Goal: Register for event/course

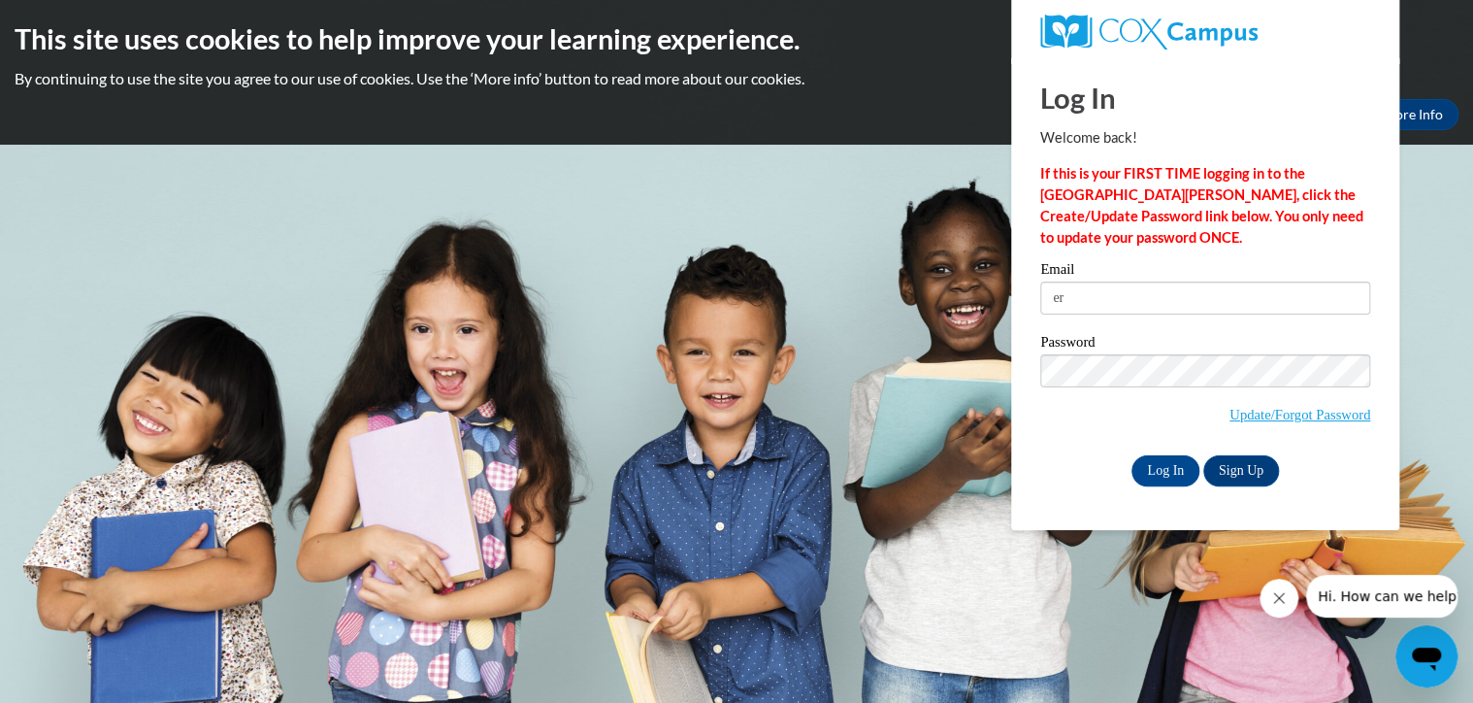
type input "e"
type input "[EMAIL_ADDRESS][DOMAIN_NAME]"
click at [1132, 455] on input "Log In" at bounding box center [1166, 470] width 68 height 31
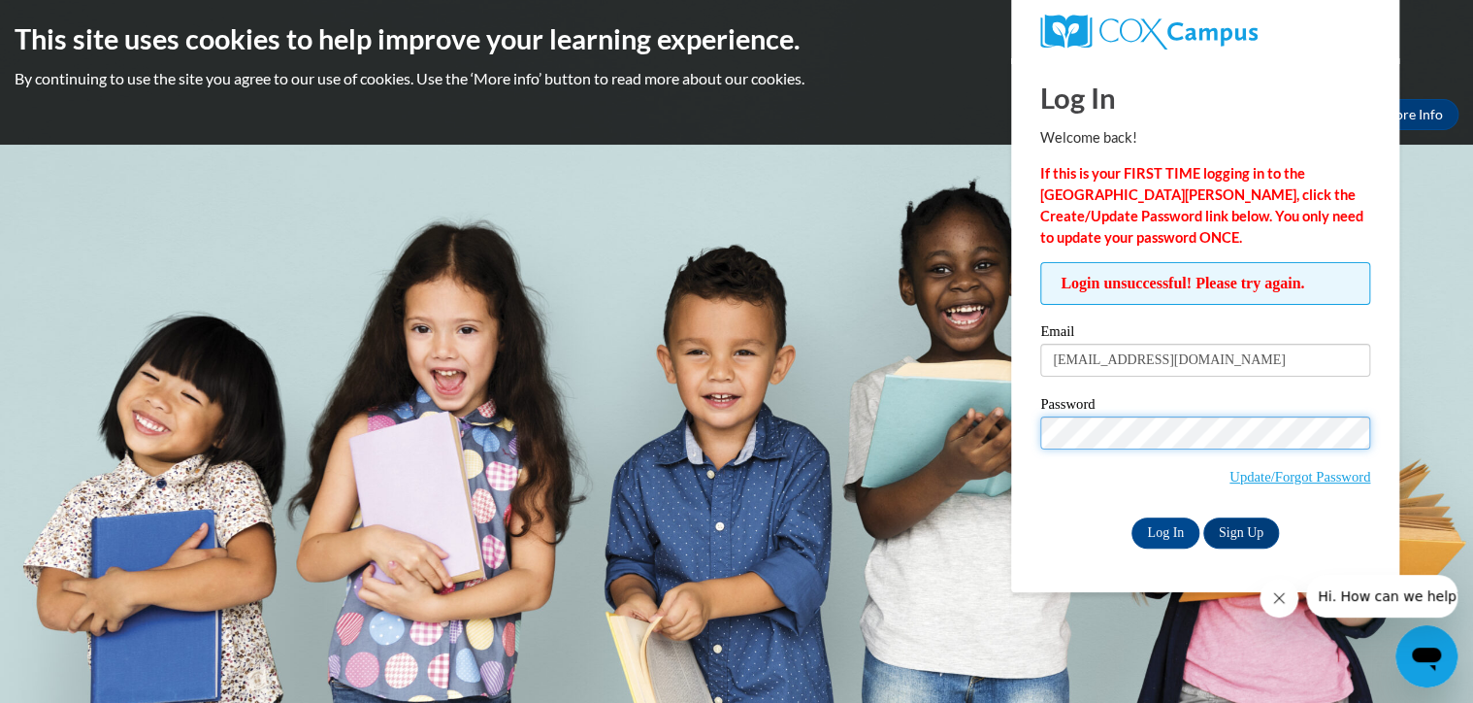
click at [1132, 517] on input "Log In" at bounding box center [1166, 532] width 68 height 31
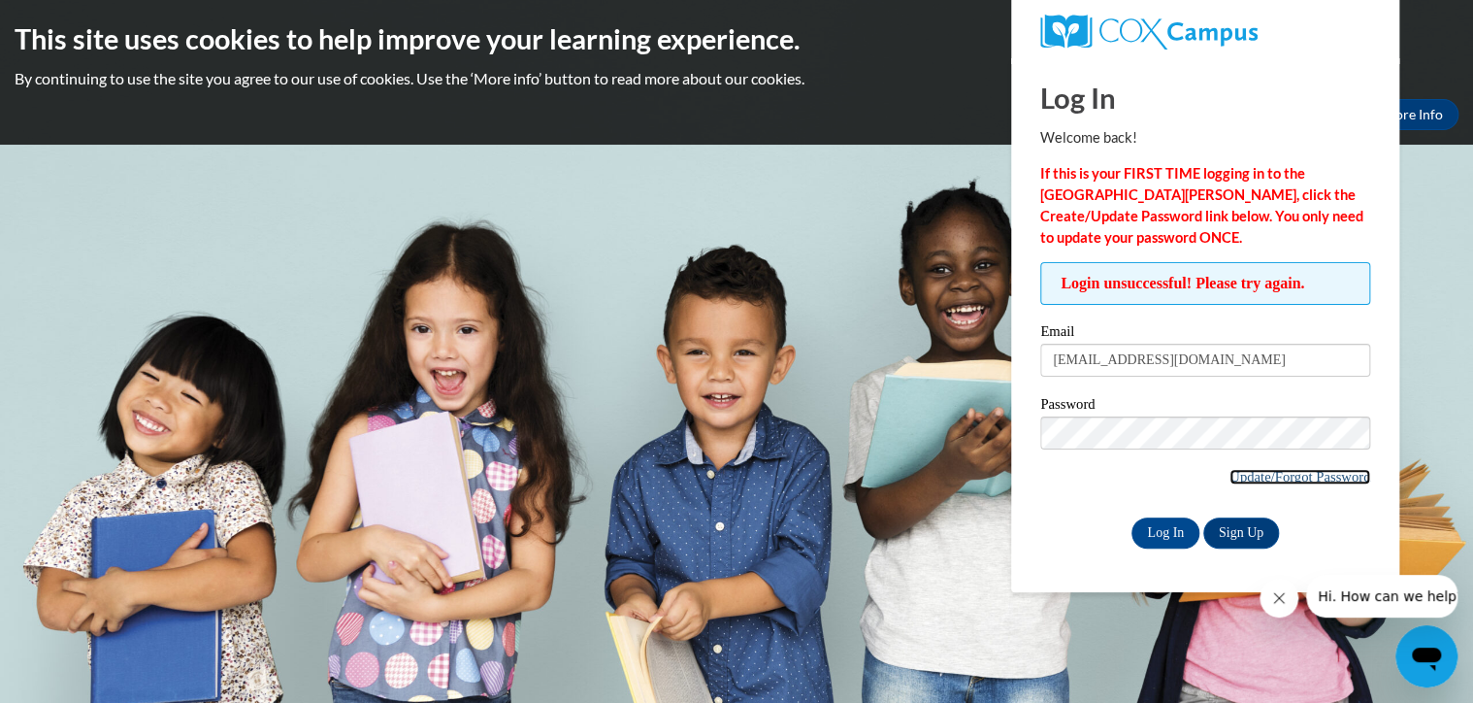
click at [1283, 469] on link "Update/Forgot Password" at bounding box center [1300, 477] width 141 height 16
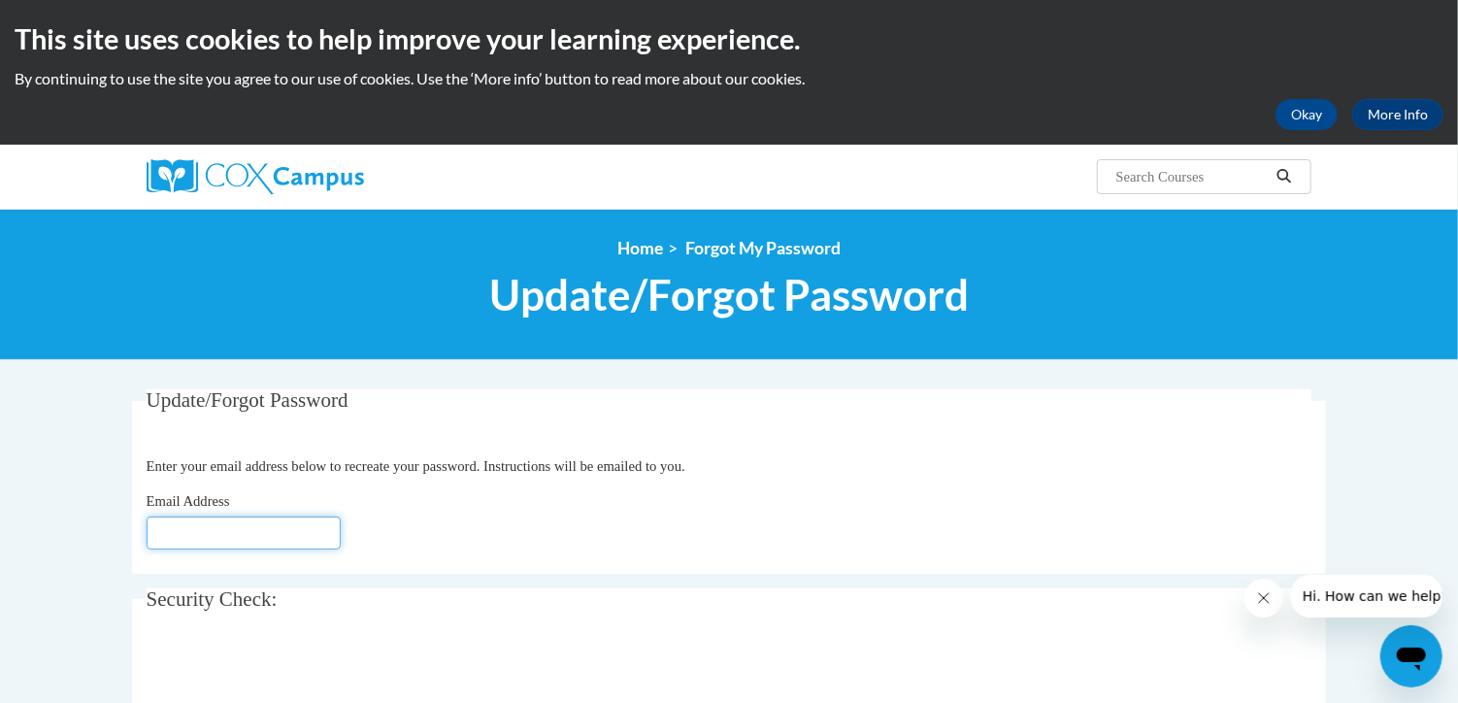
click at [253, 537] on input "Email Address" at bounding box center [244, 532] width 194 height 33
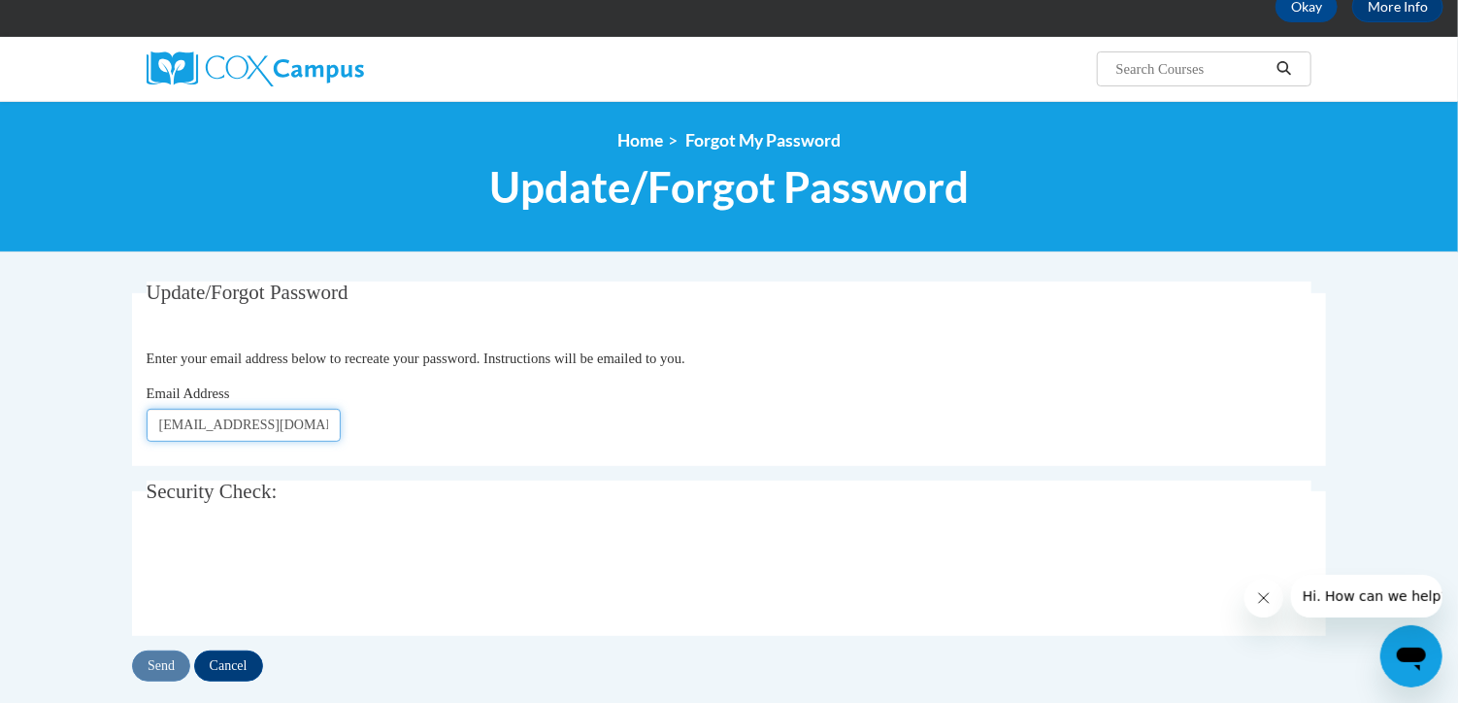
scroll to position [116, 0]
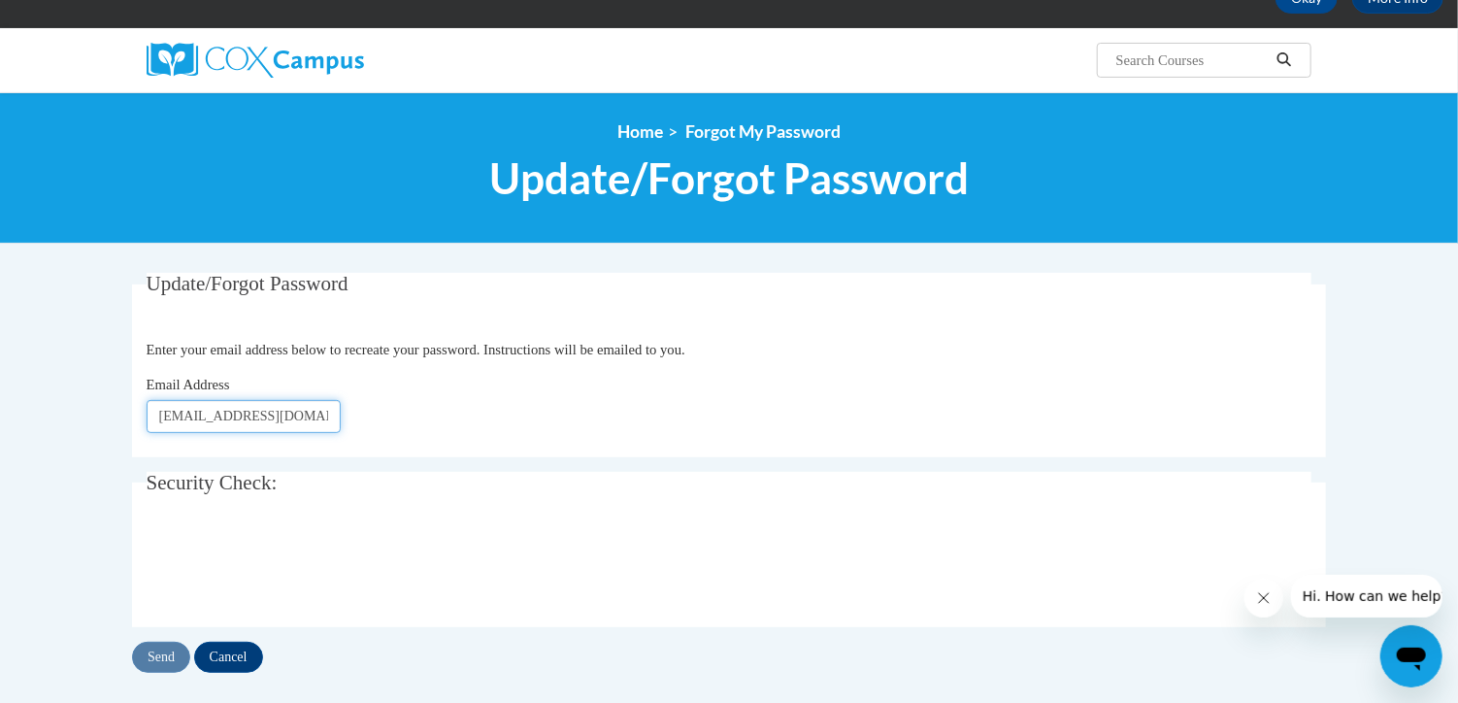
type input "[EMAIL_ADDRESS][DOMAIN_NAME]"
click at [161, 654] on input "Send" at bounding box center [161, 657] width 58 height 31
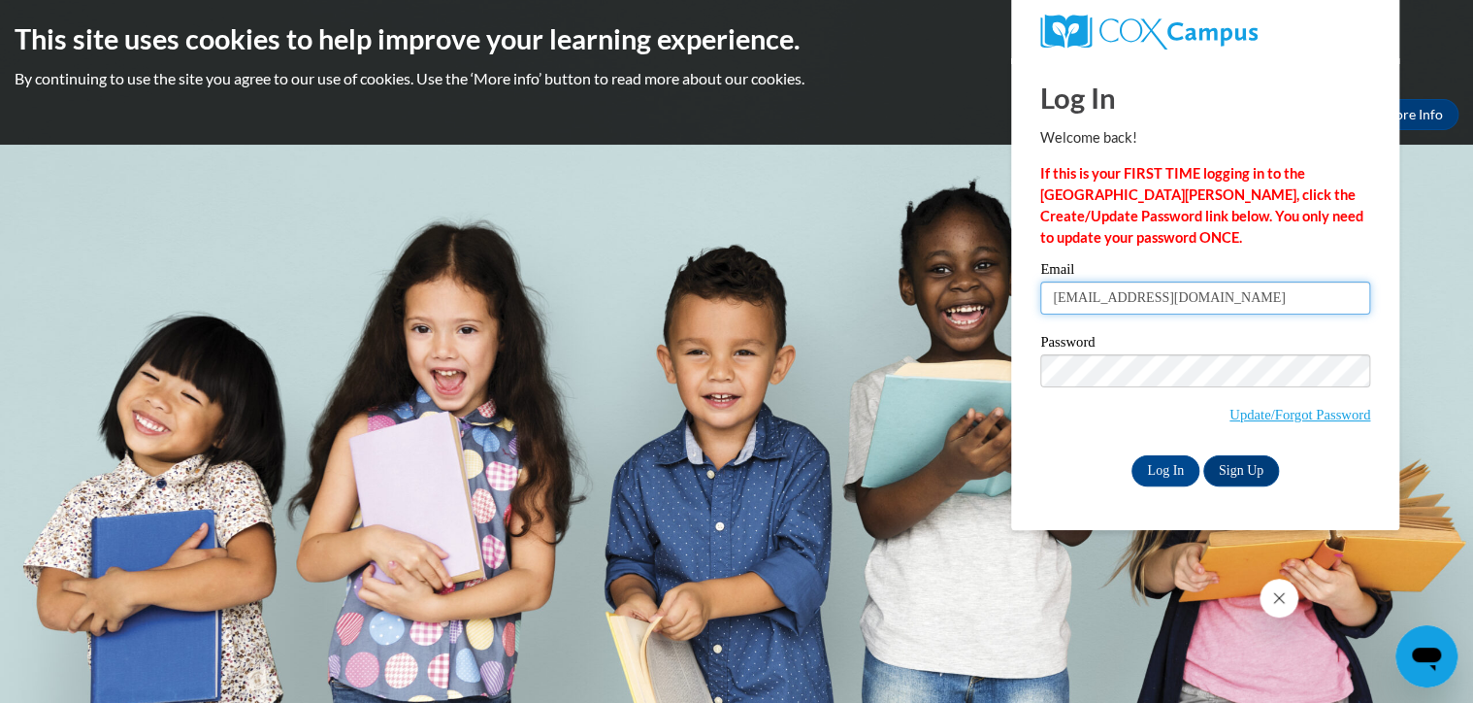
type input "reynoldsbritany@yahoo.com"
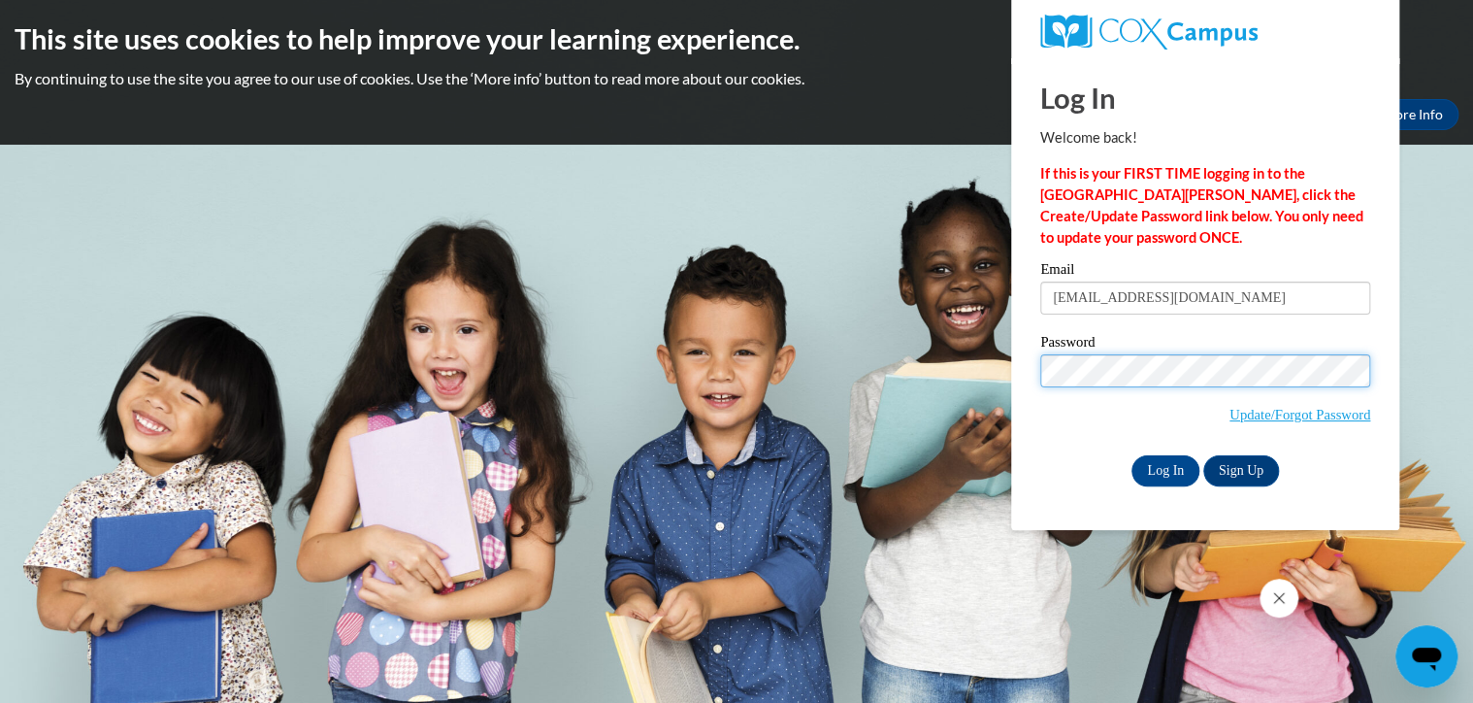
click at [1132, 455] on input "Log In" at bounding box center [1166, 470] width 68 height 31
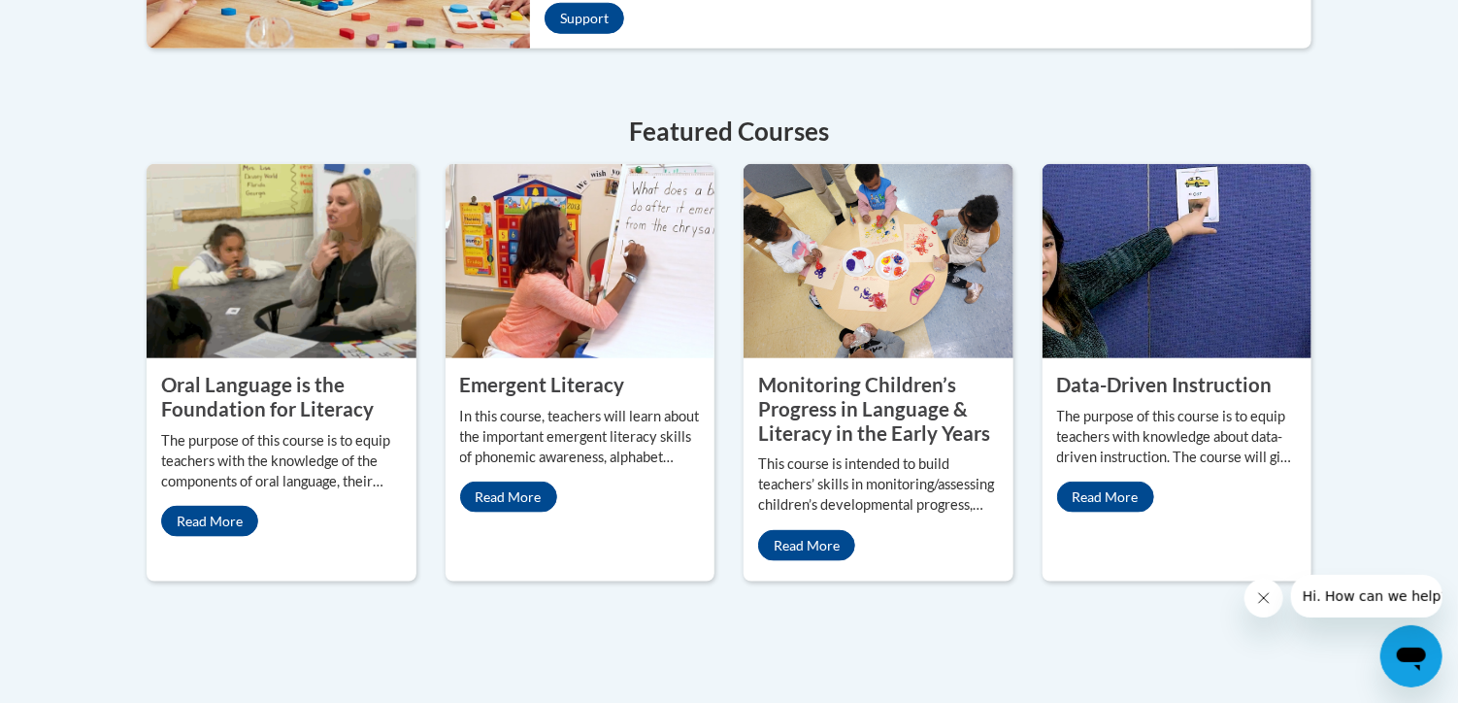
scroll to position [893, 0]
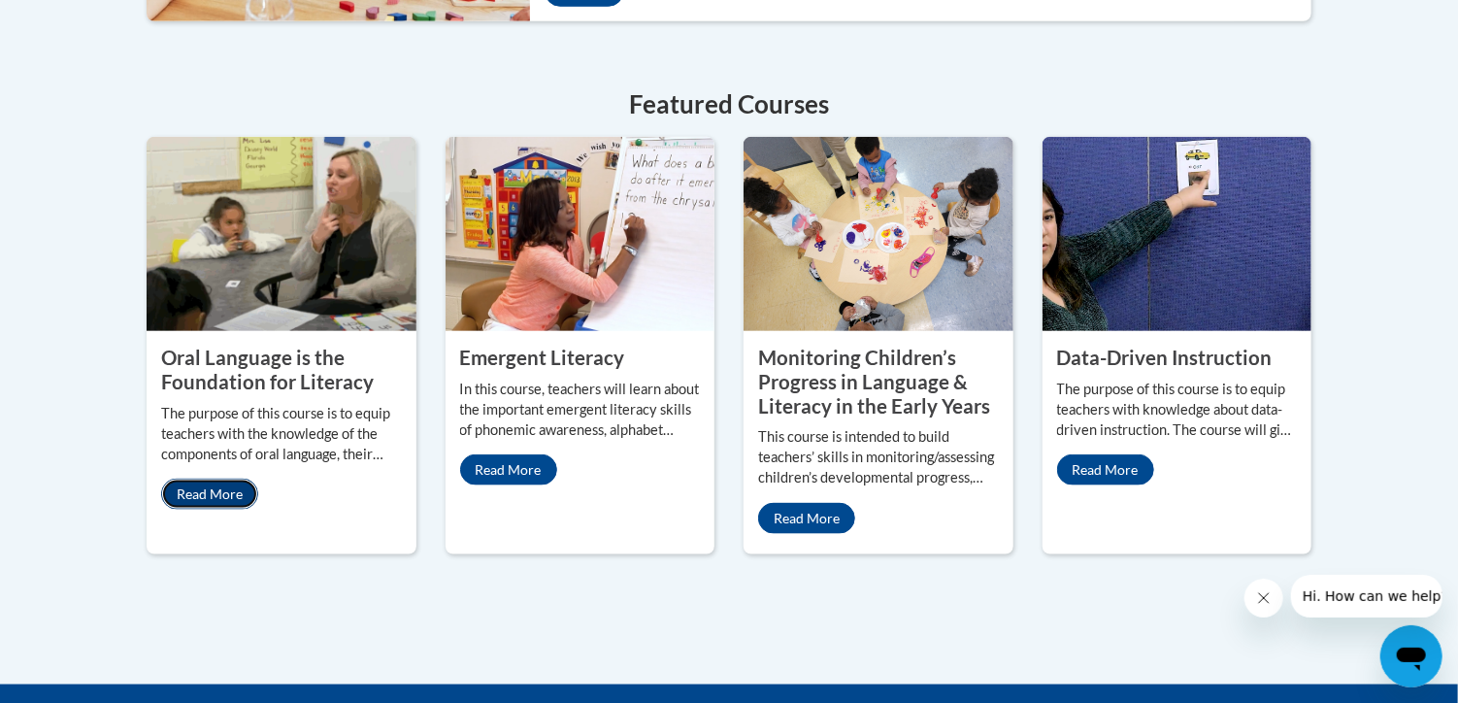
click at [195, 478] on link "Read More" at bounding box center [209, 493] width 97 height 31
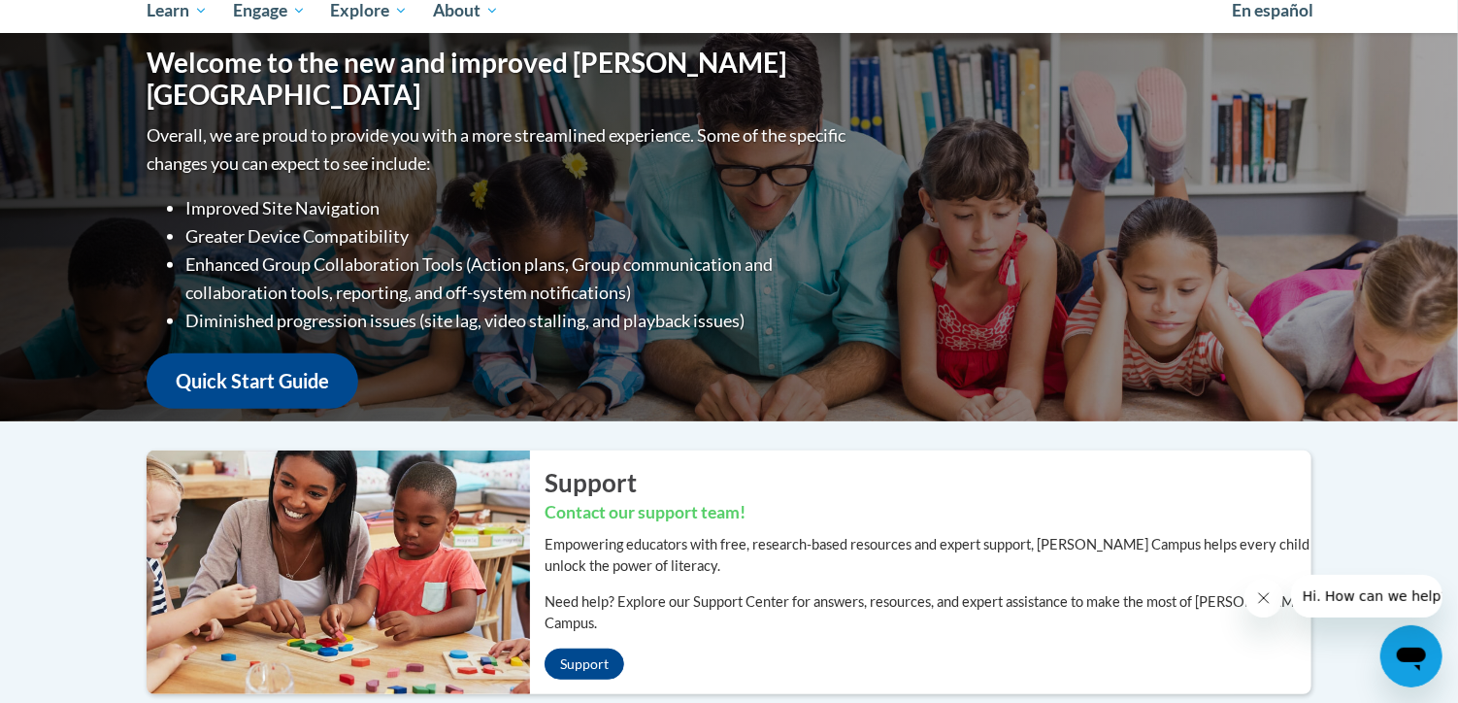
scroll to position [0, 0]
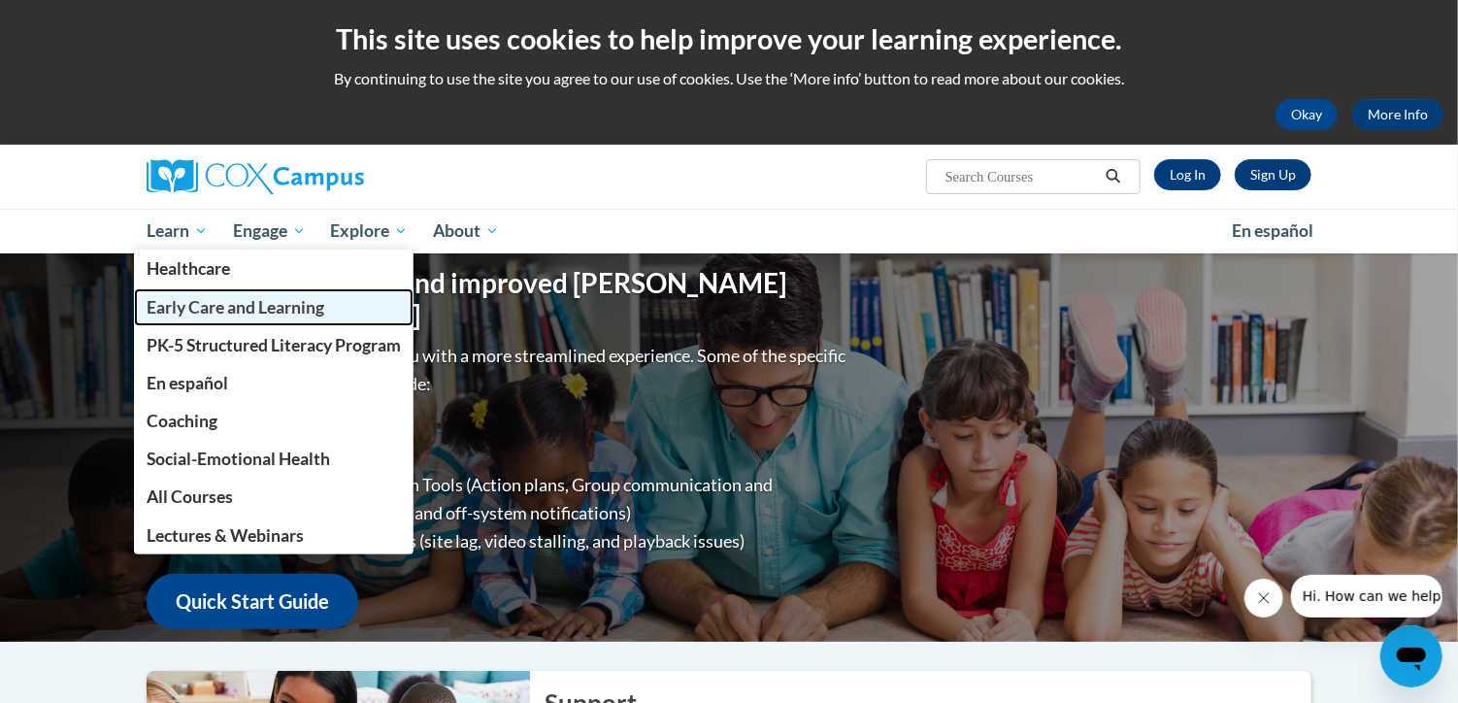
click at [292, 299] on span "Early Care and Learning" at bounding box center [236, 307] width 178 height 20
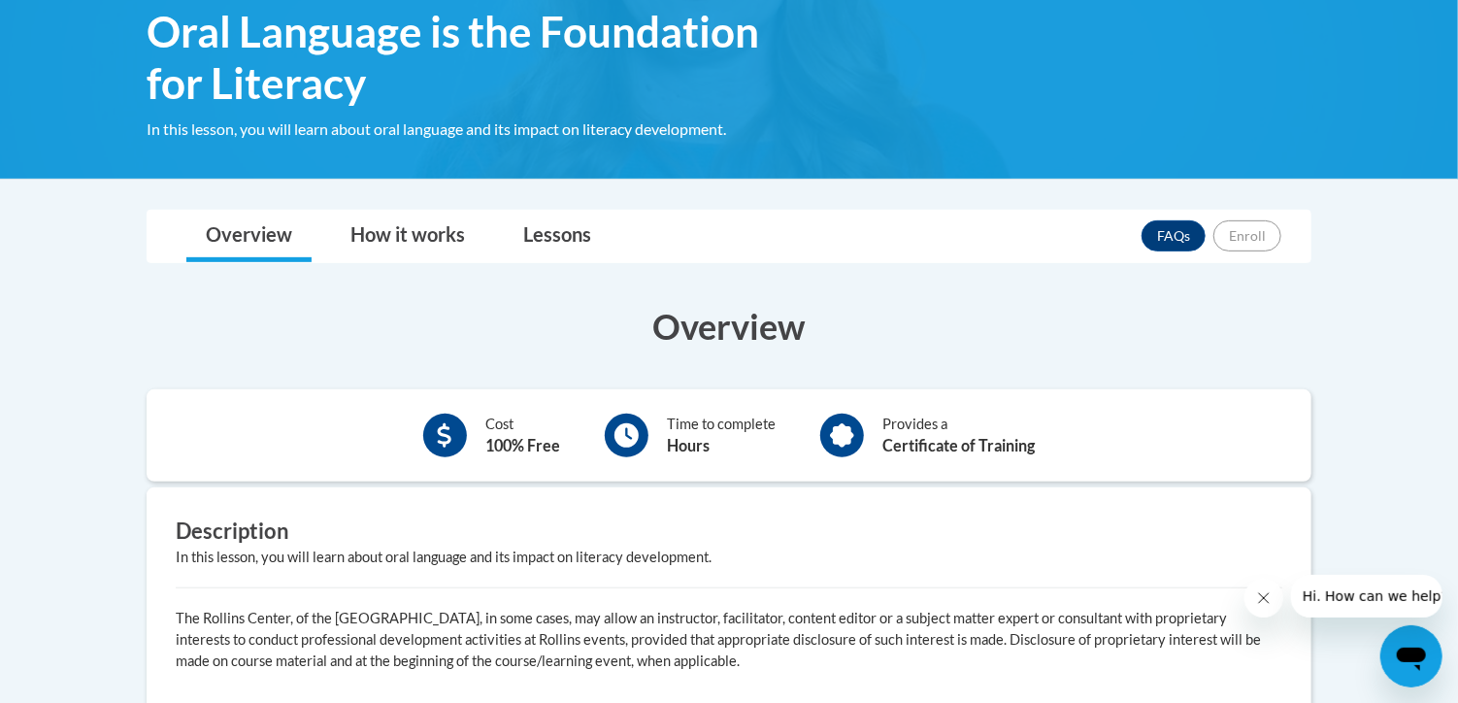
scroll to position [321, 0]
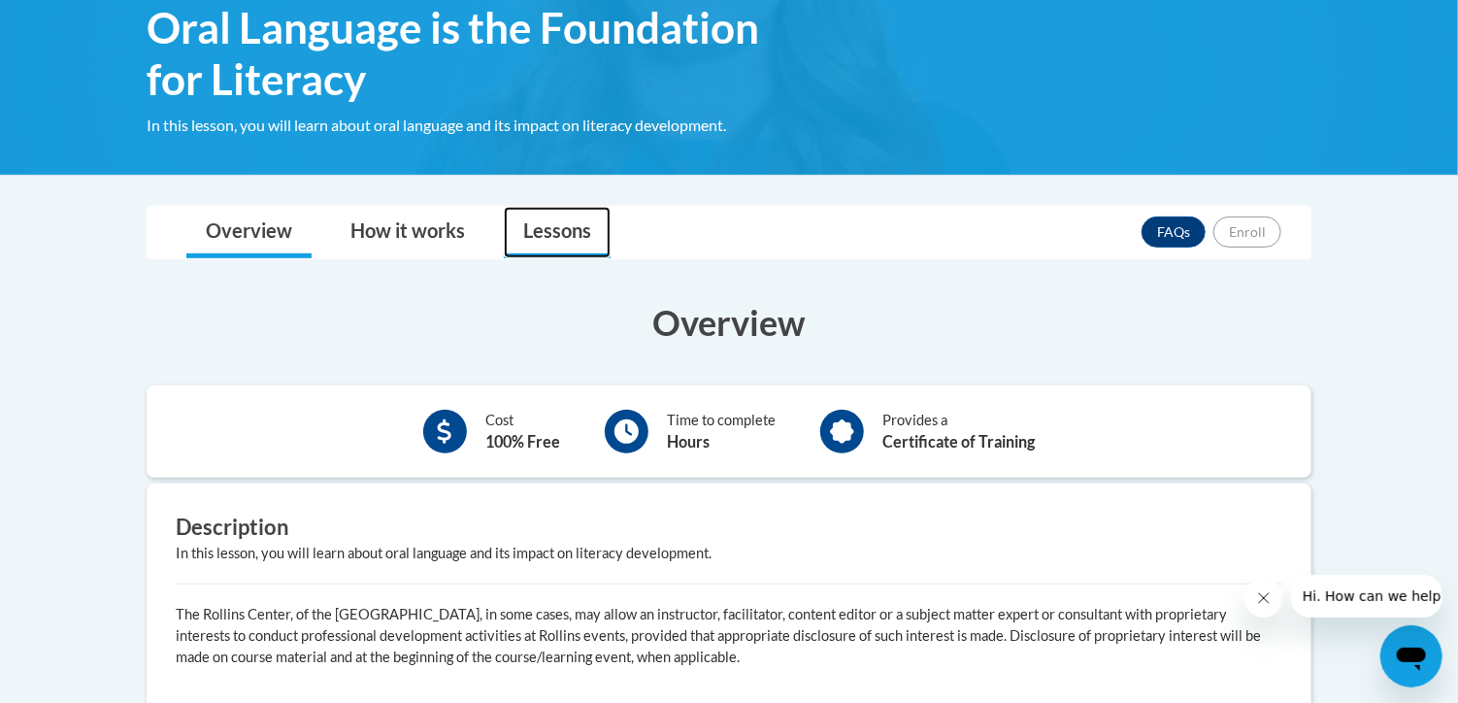
click at [540, 232] on link "Lessons" at bounding box center [557, 232] width 107 height 51
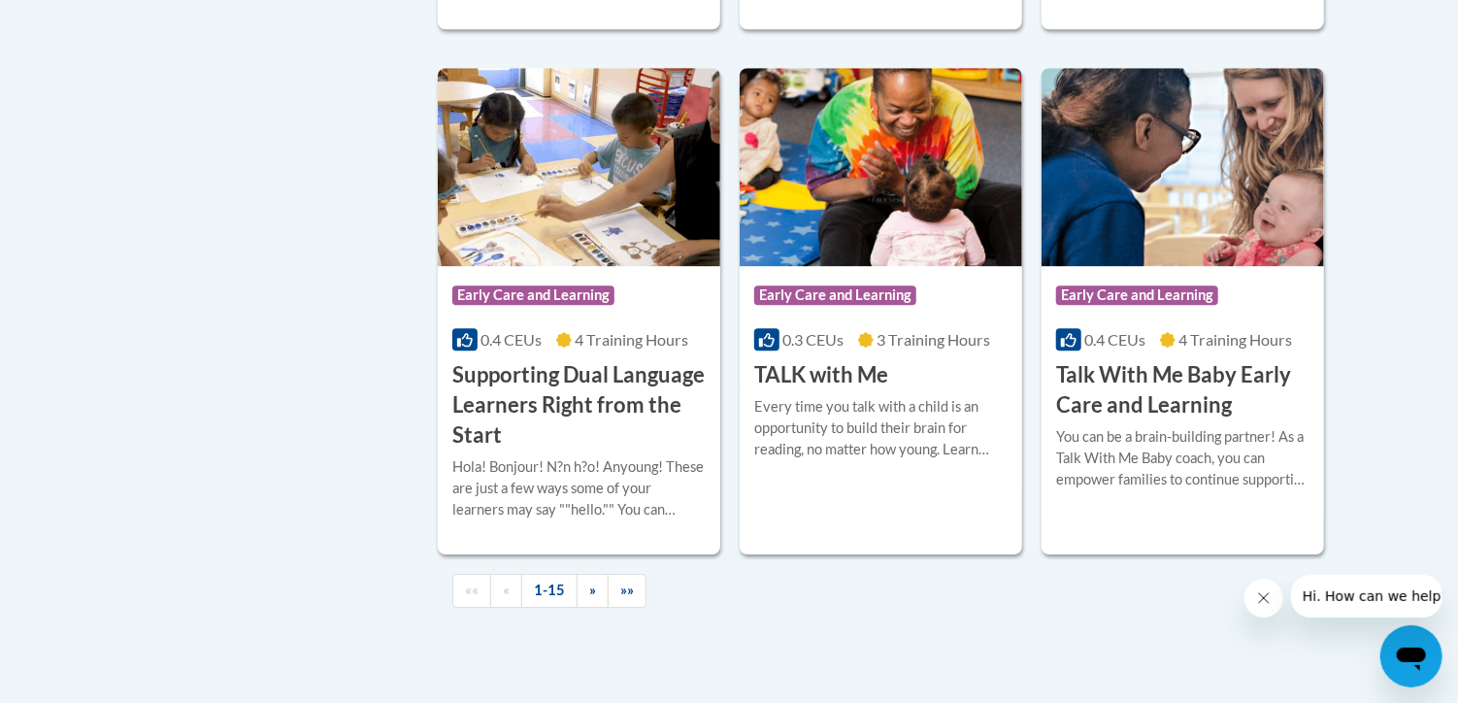
scroll to position [2803, 0]
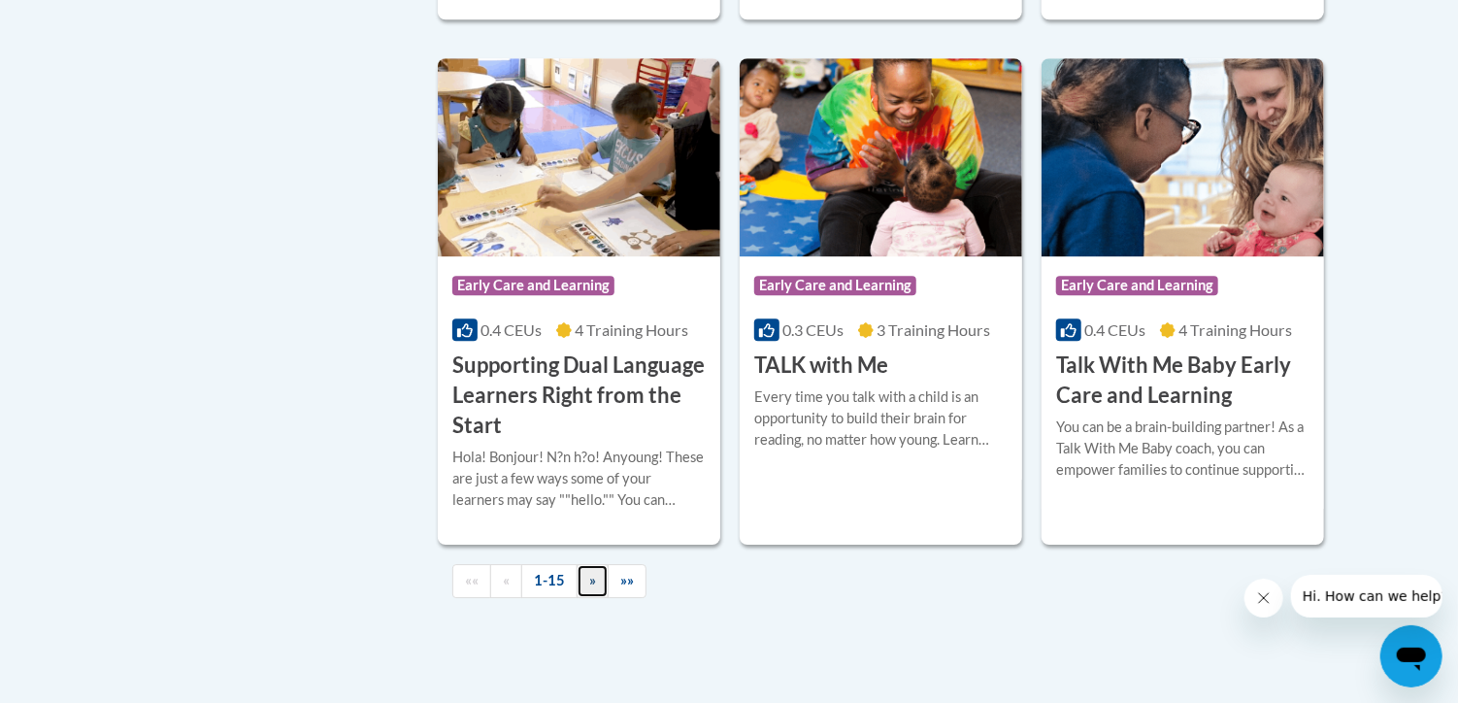
click at [590, 588] on span "»" at bounding box center [592, 580] width 7 height 16
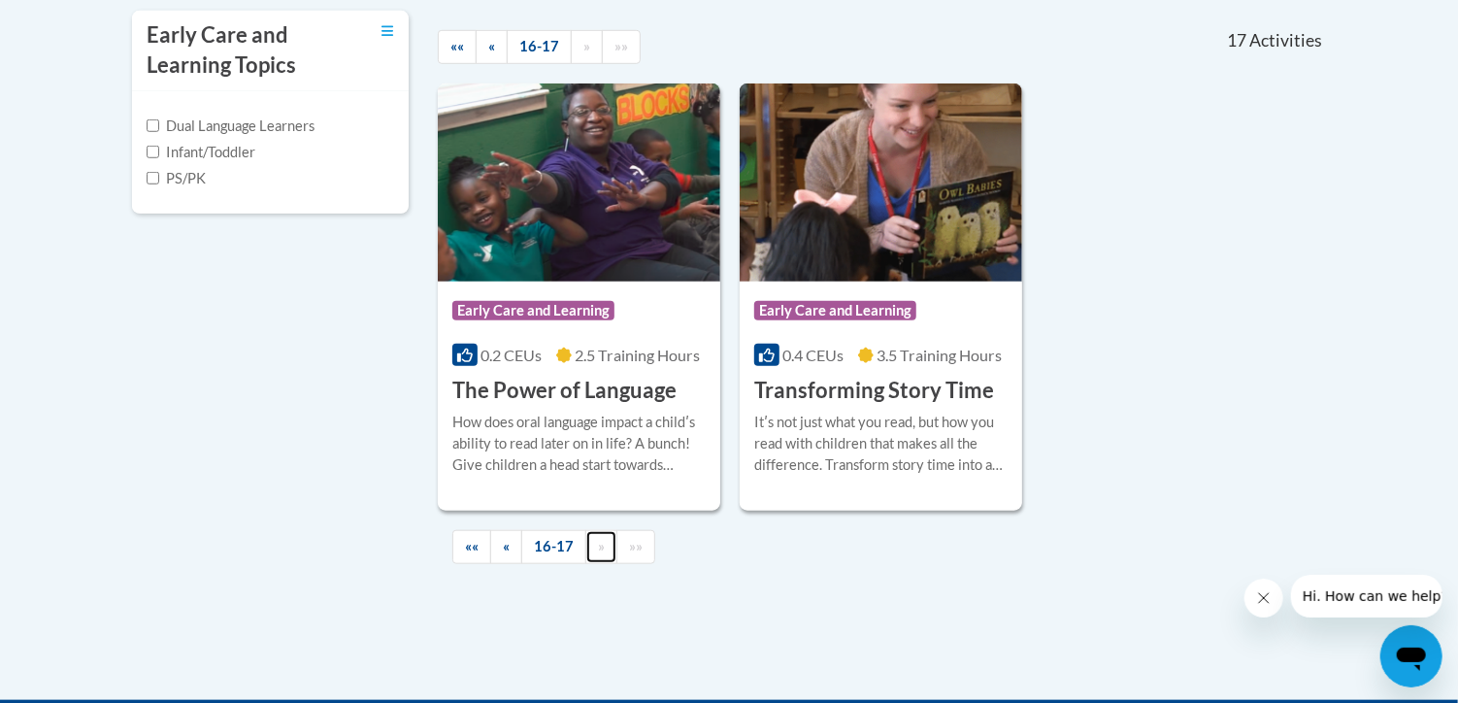
scroll to position [680, 0]
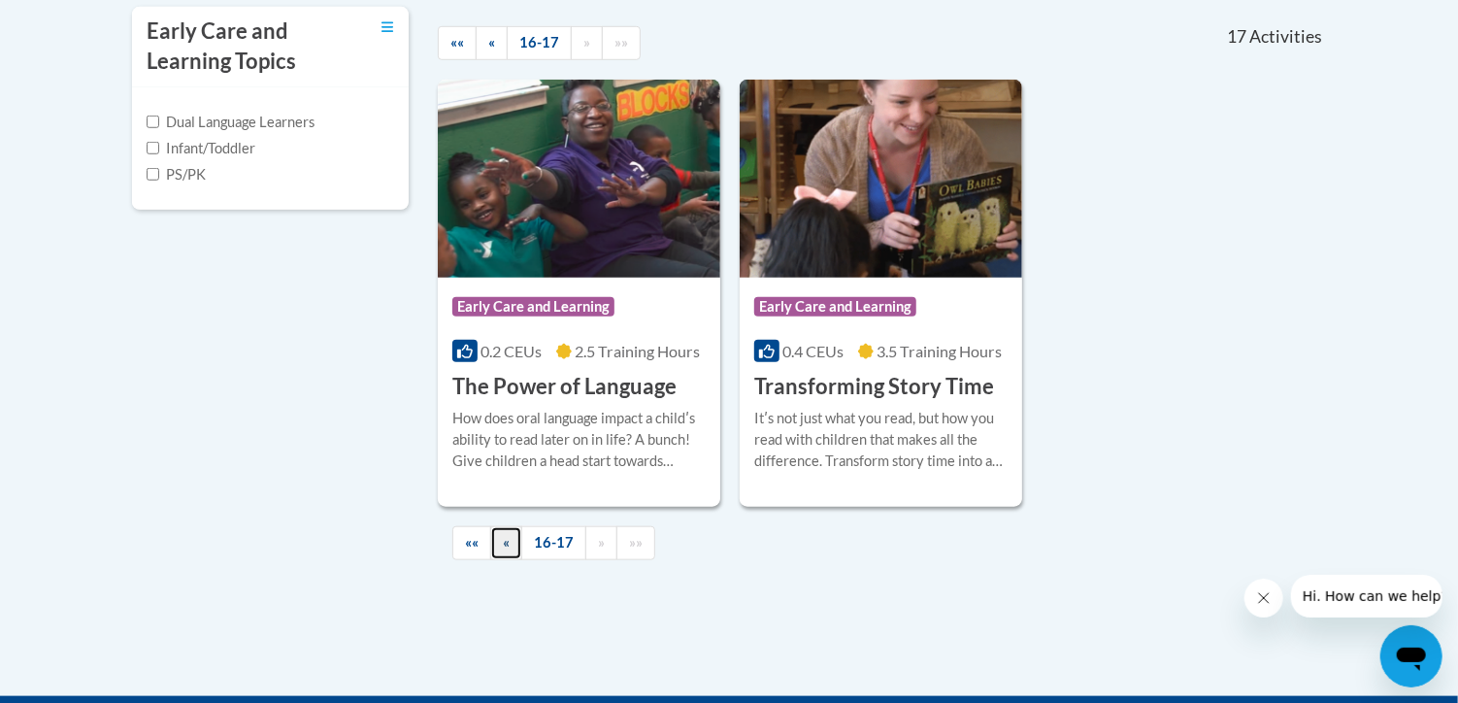
click at [505, 543] on span "«" at bounding box center [506, 542] width 7 height 16
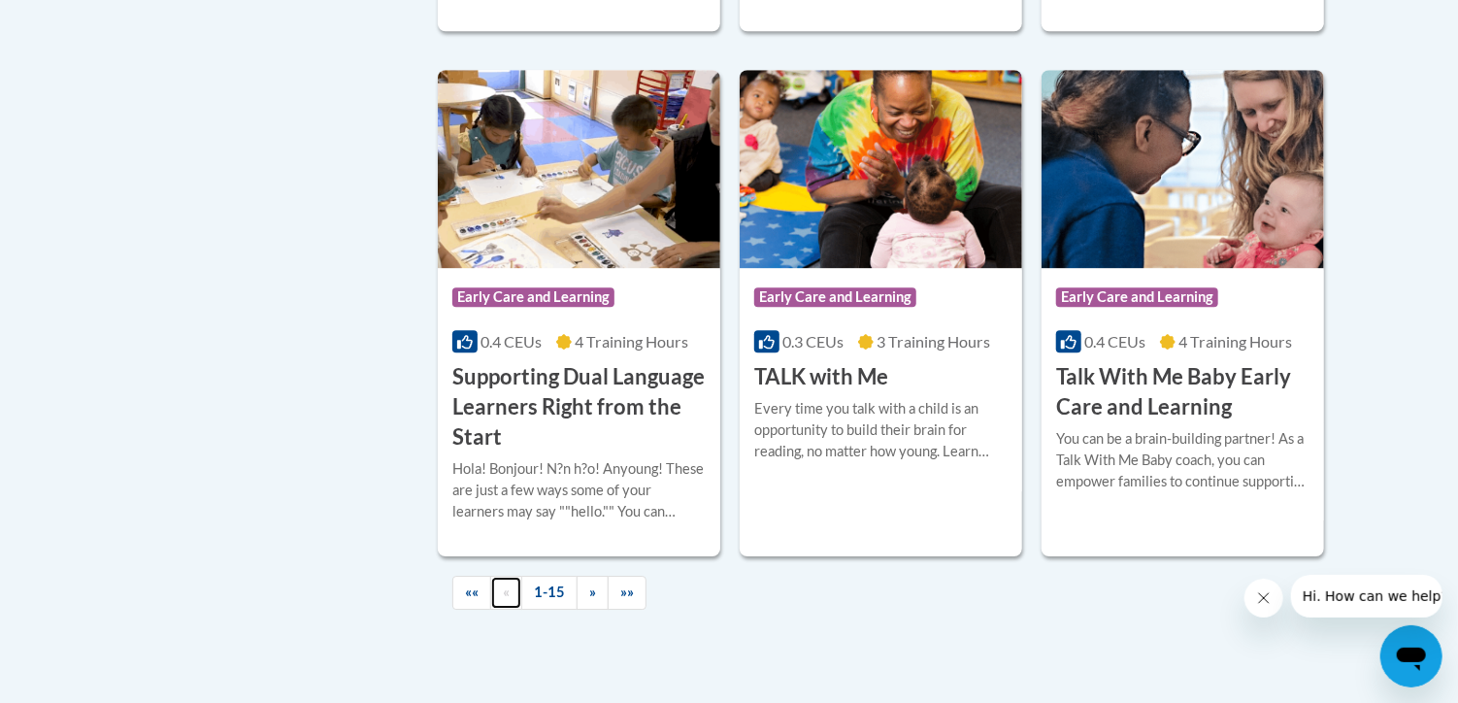
scroll to position [2795, 0]
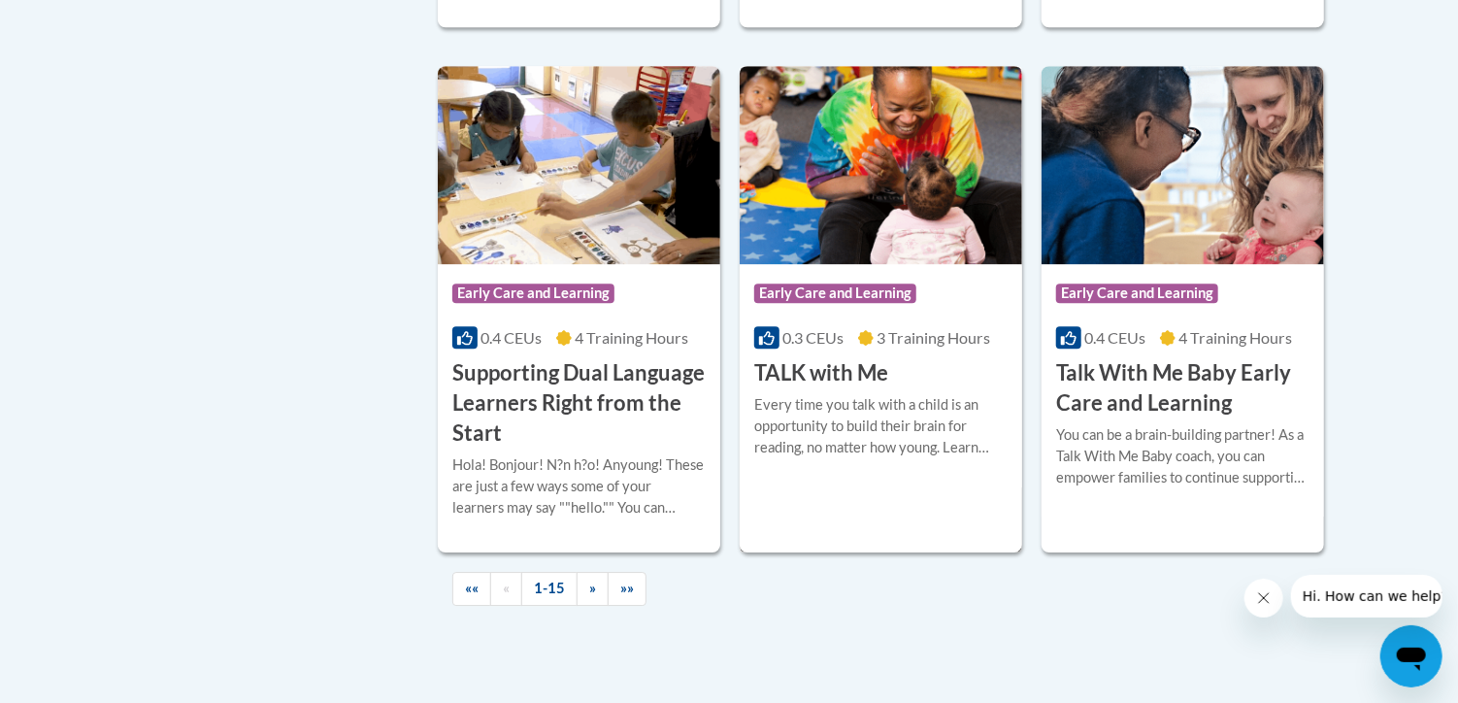
click at [836, 388] on h3 "TALK with Me" at bounding box center [821, 373] width 134 height 30
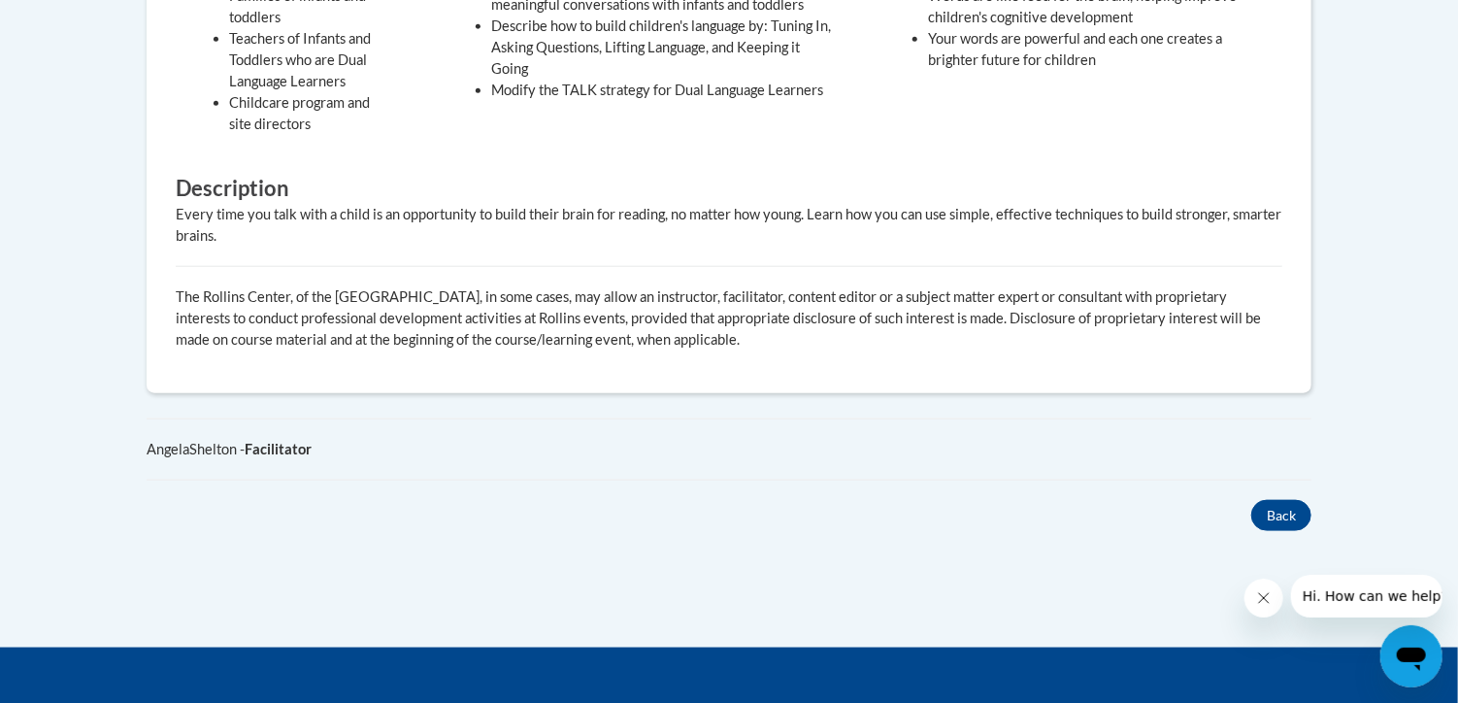
scroll to position [945, 0]
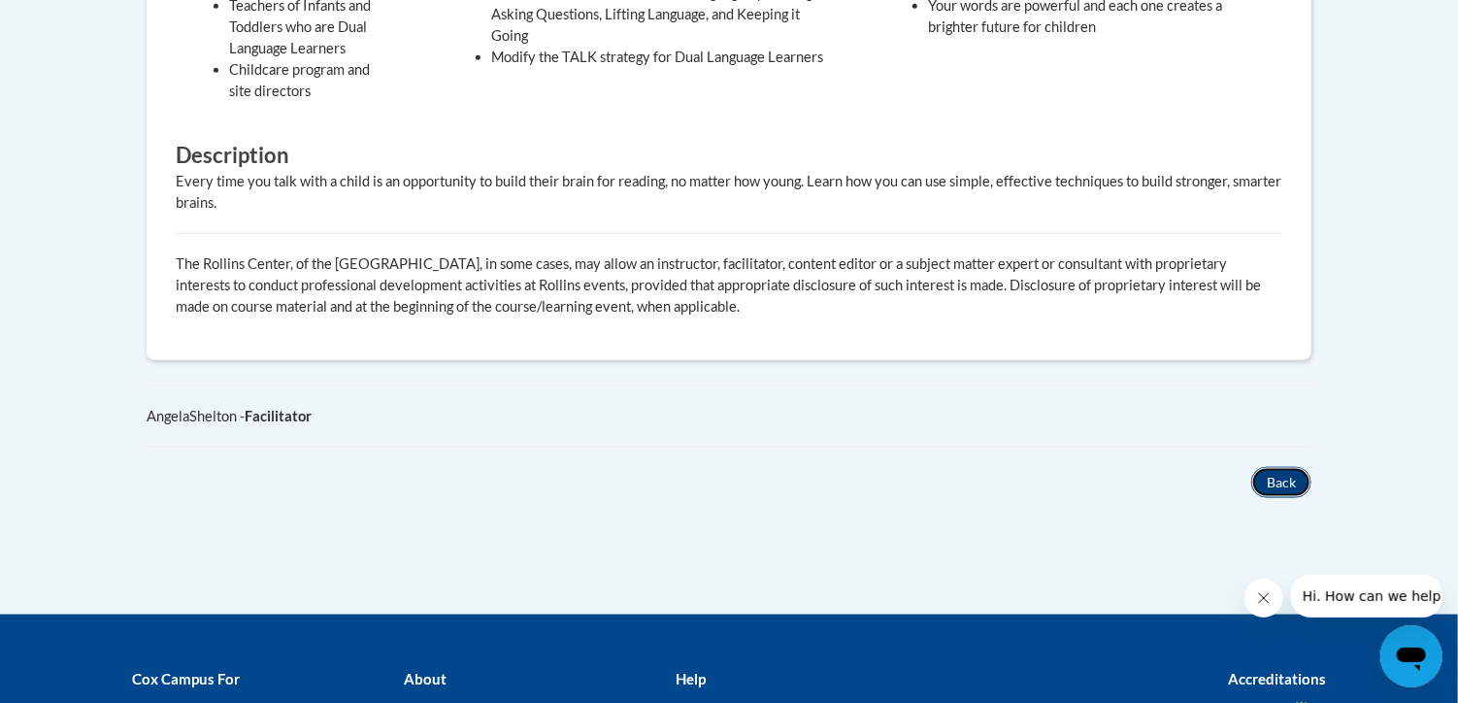
click at [1262, 477] on button "Back" at bounding box center [1281, 482] width 60 height 31
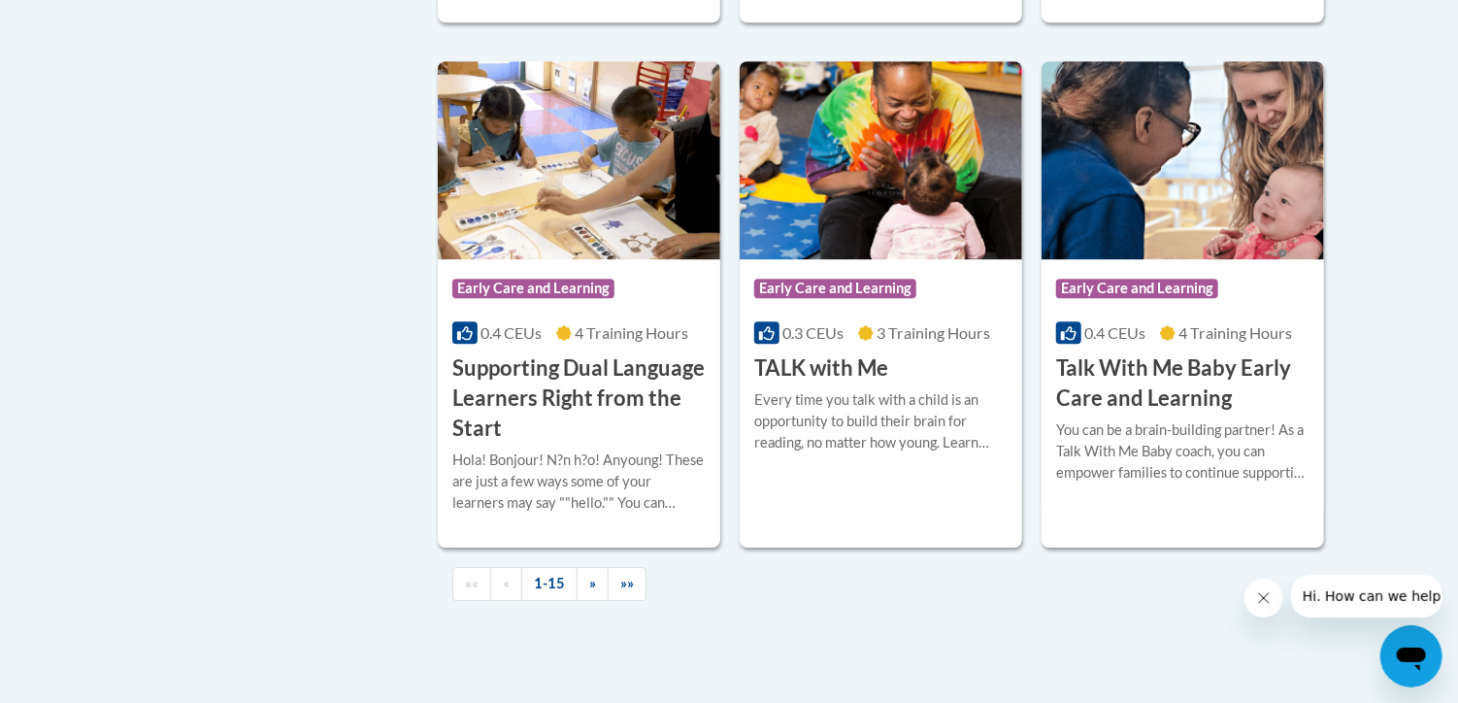
scroll to position [2814, 0]
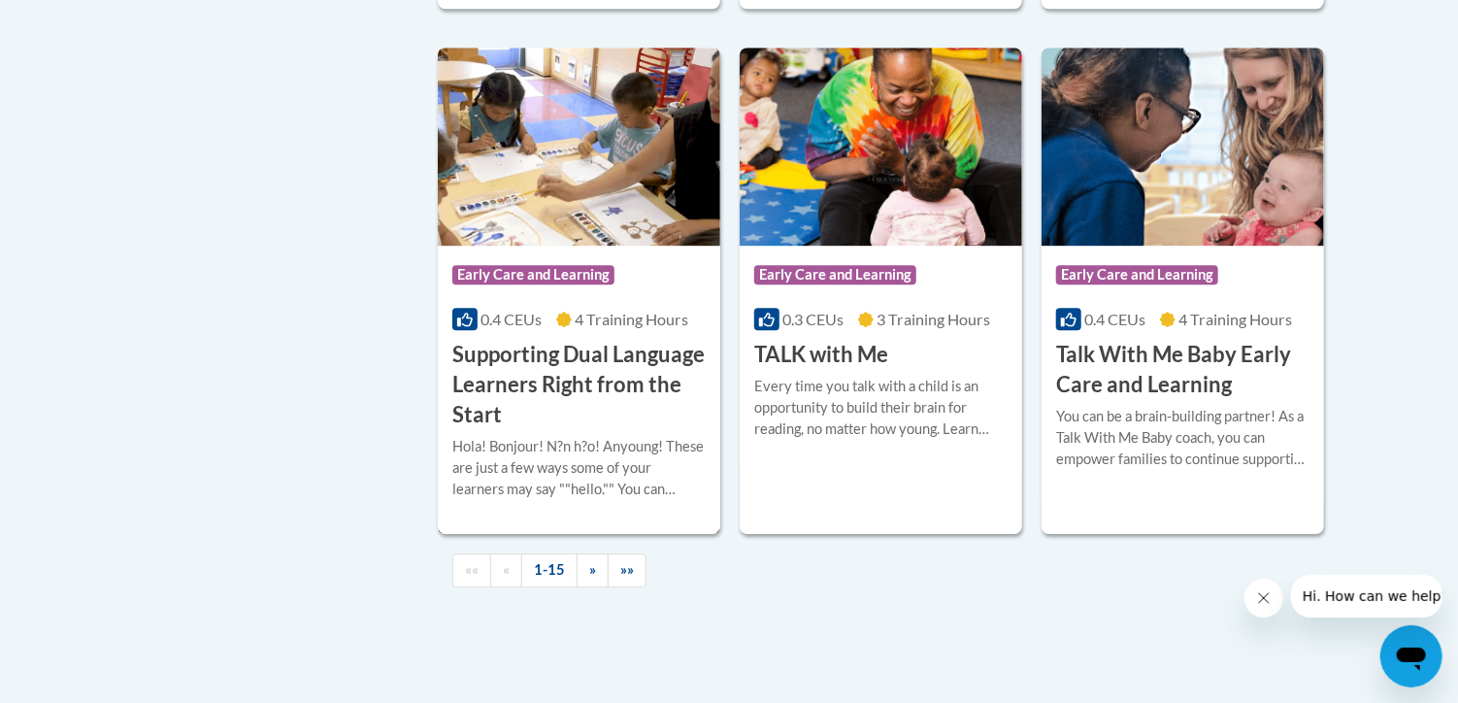
click at [615, 412] on h3 "Supporting Dual Language Learners Right from the Start" at bounding box center [578, 384] width 253 height 89
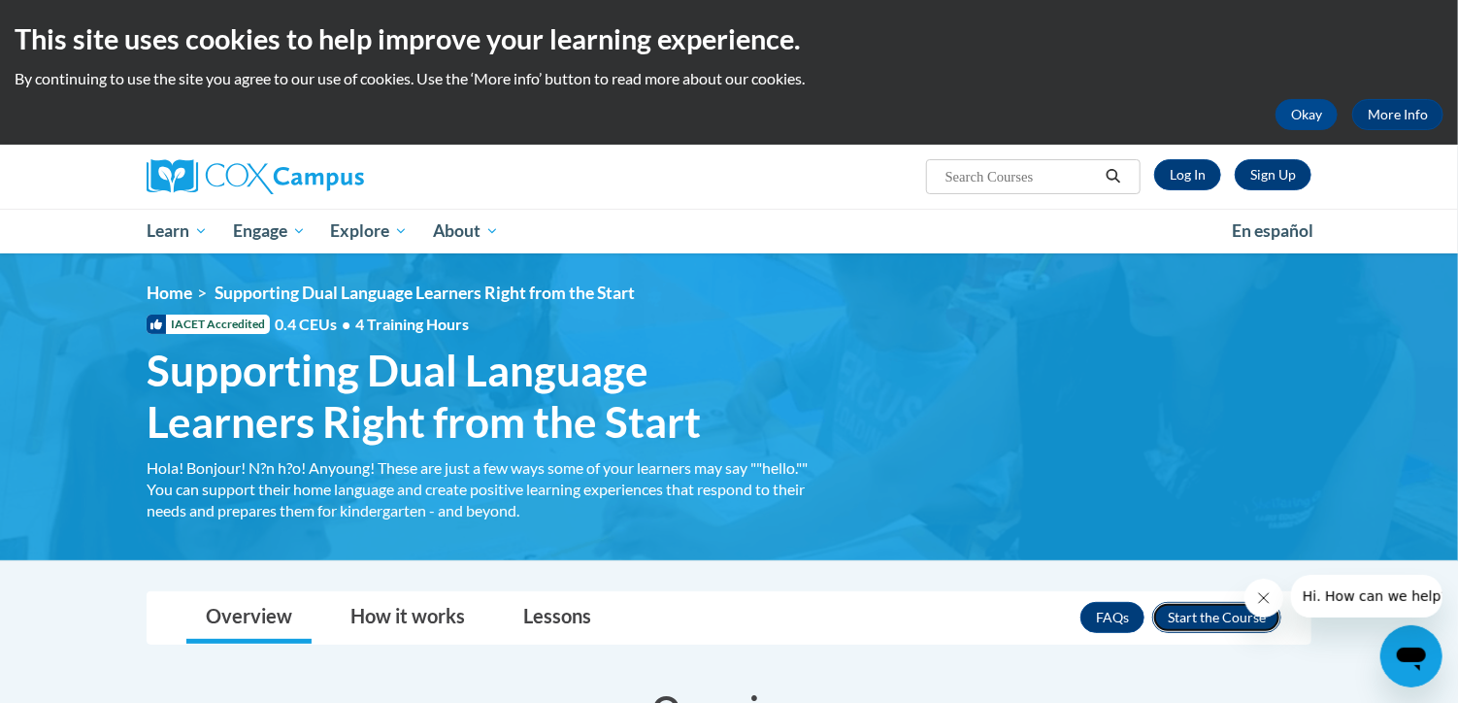
click at [1201, 618] on button "Enroll" at bounding box center [1216, 617] width 129 height 31
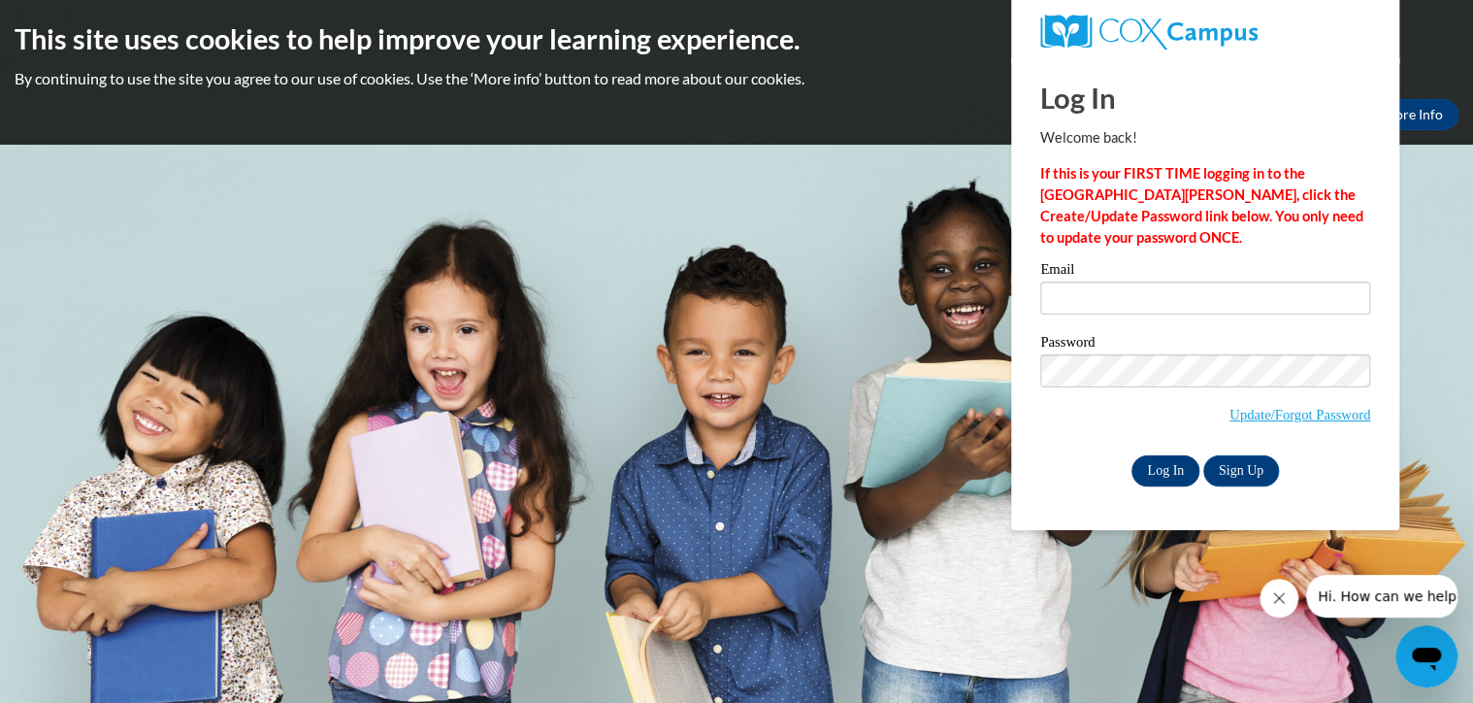
type input "[EMAIL_ADDRESS][DOMAIN_NAME]"
click at [1165, 471] on input "Log In" at bounding box center [1166, 470] width 68 height 31
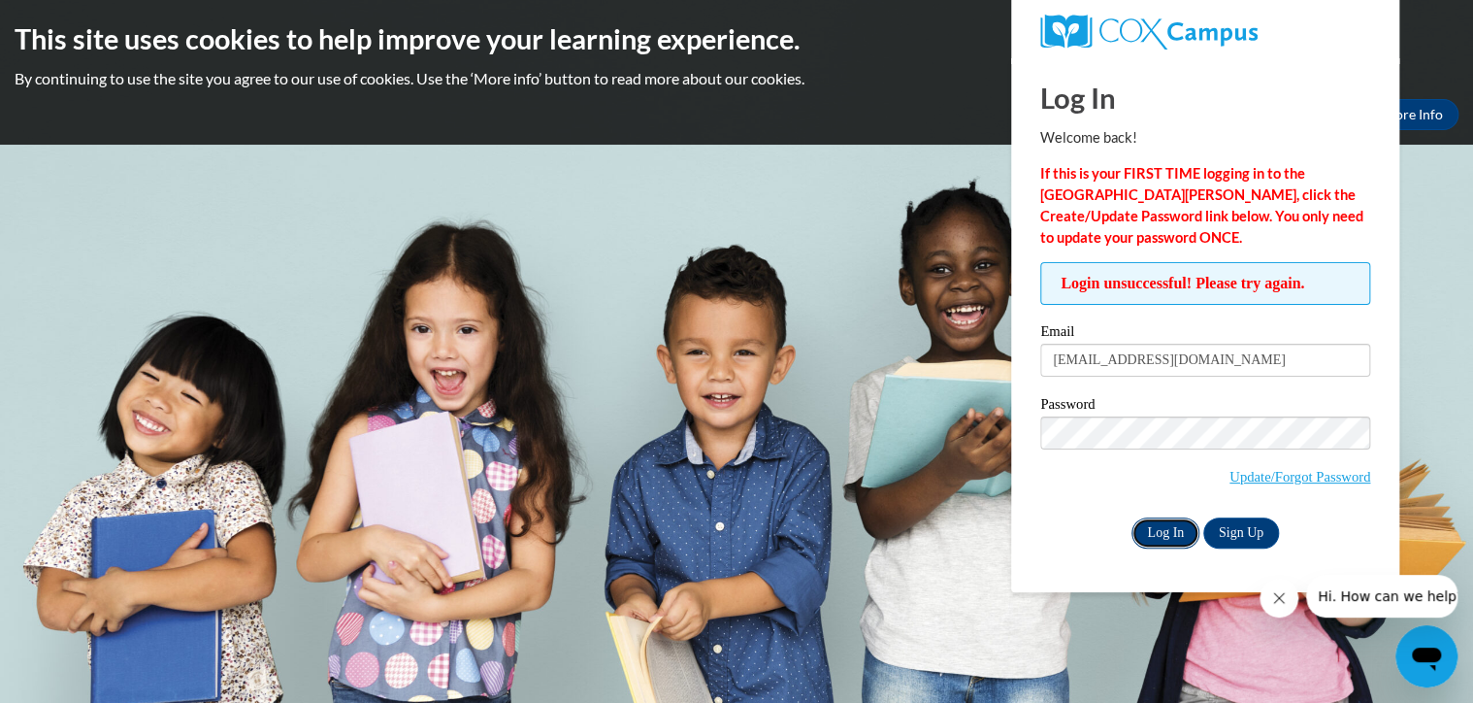
click at [1157, 543] on input "Log In" at bounding box center [1166, 532] width 68 height 31
click at [1001, 454] on body "This site uses cookies to help improve your learning experience. By continuing …" at bounding box center [736, 351] width 1473 height 703
click at [1132, 517] on input "Log In" at bounding box center [1166, 532] width 68 height 31
click at [1283, 598] on icon "Close message from company" at bounding box center [1279, 598] width 16 height 16
click at [960, 411] on body "This site uses cookies to help improve your learning experience. By continuing …" at bounding box center [736, 351] width 1473 height 703
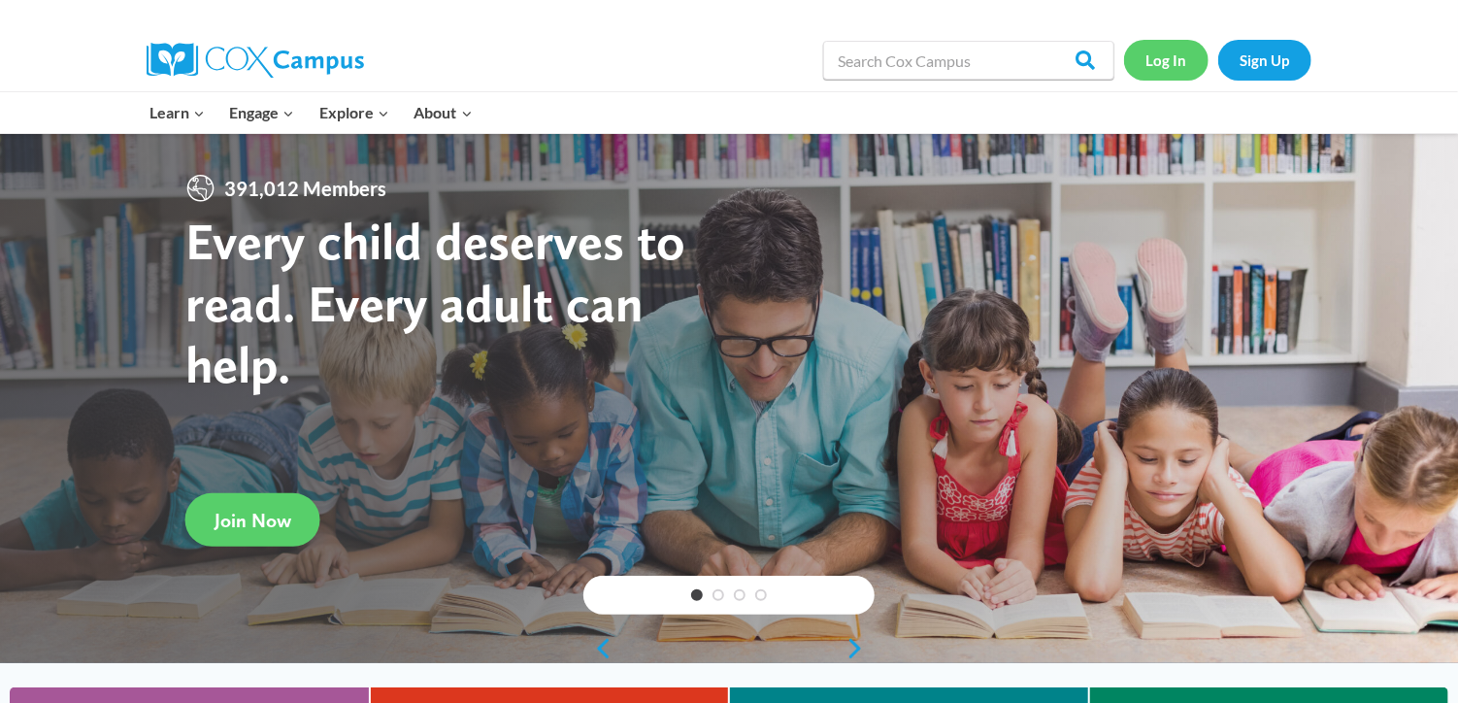
drag, startPoint x: 0, startPoint y: 0, endPoint x: 1161, endPoint y: 53, distance: 1162.0
click at [1161, 53] on link "Log In" at bounding box center [1166, 60] width 84 height 40
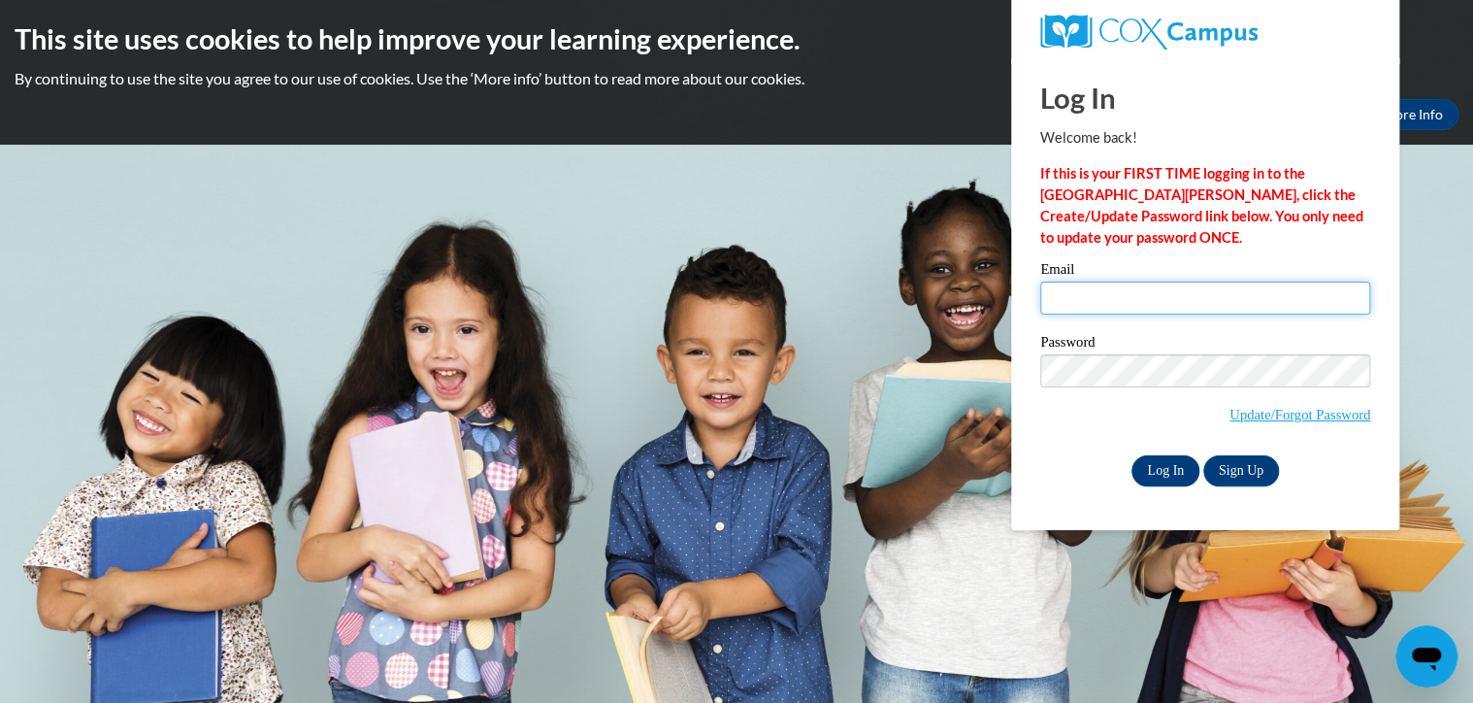
type input "reynoldsbritany@yahoo.com"
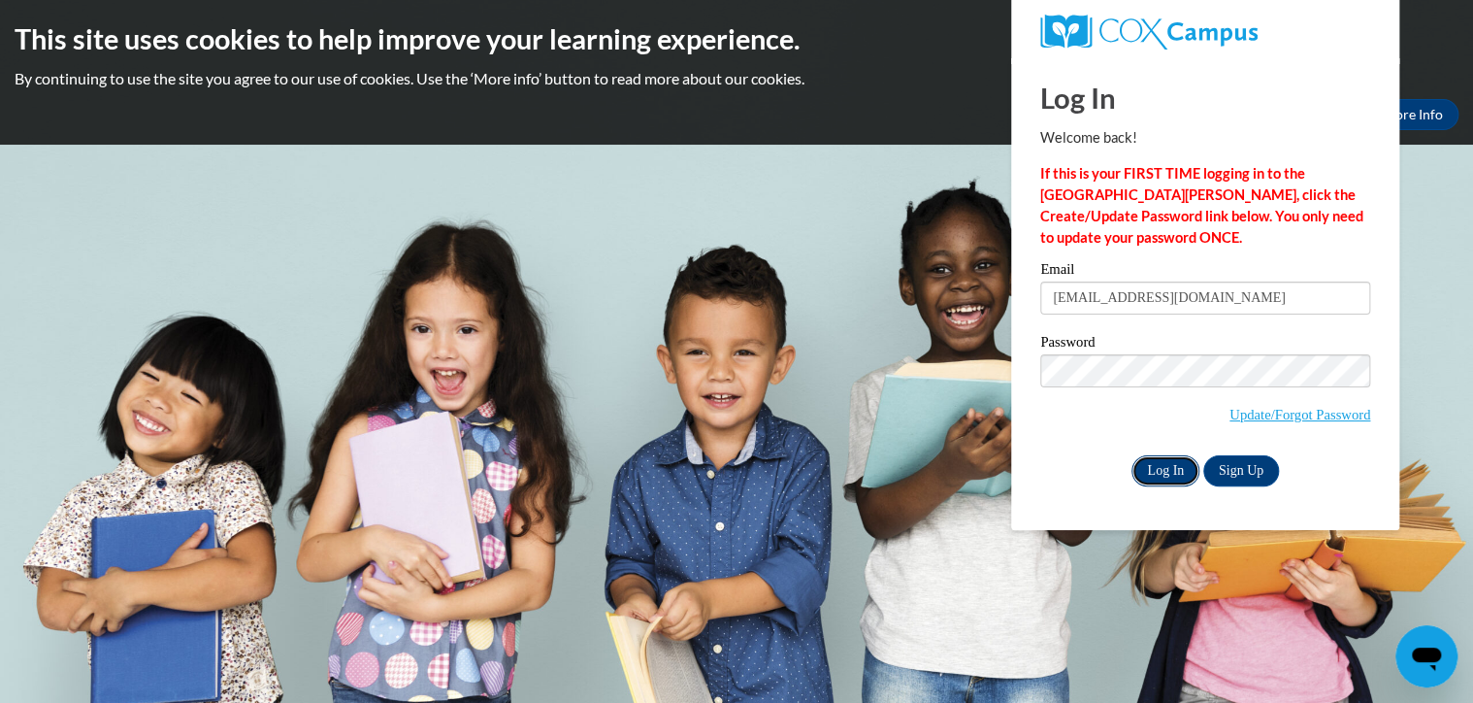
click at [1157, 473] on input "Log In" at bounding box center [1166, 470] width 68 height 31
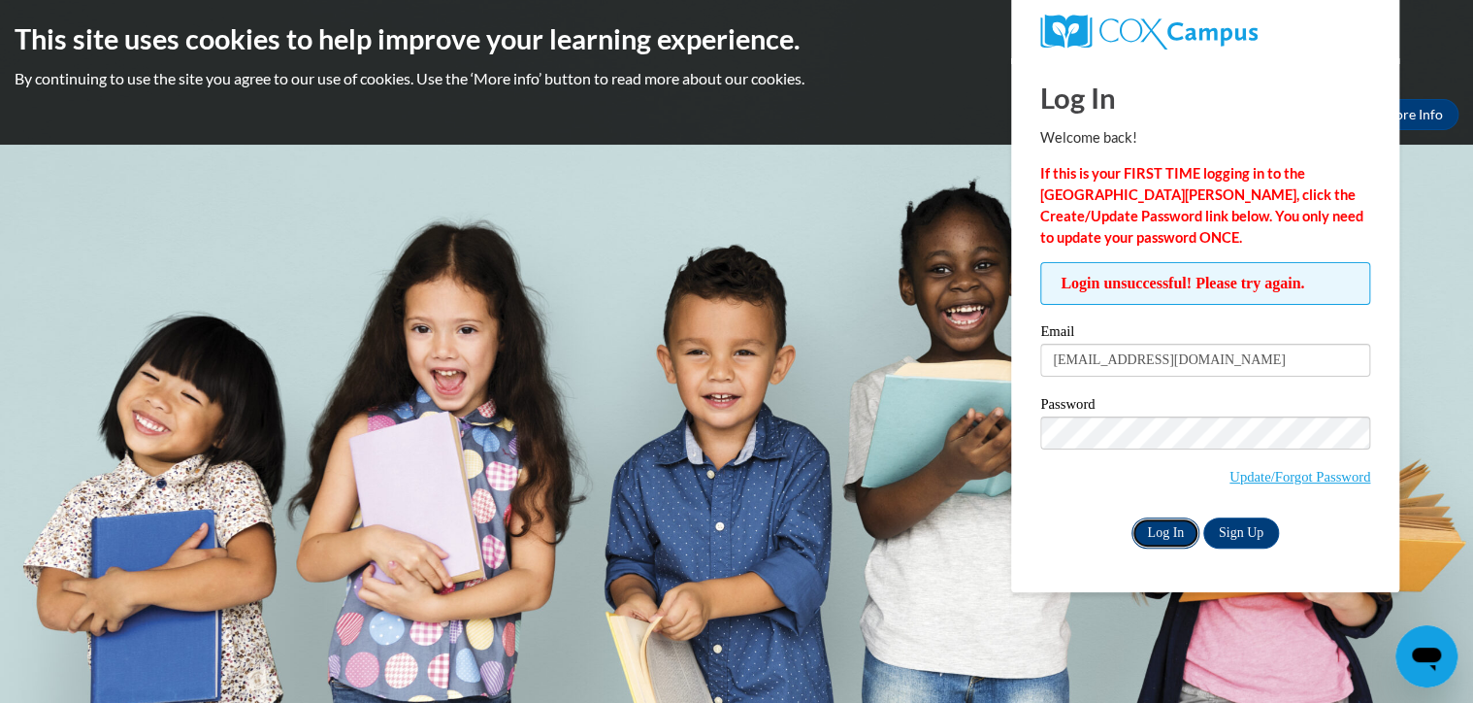
click at [1167, 531] on input "Log In" at bounding box center [1166, 532] width 68 height 31
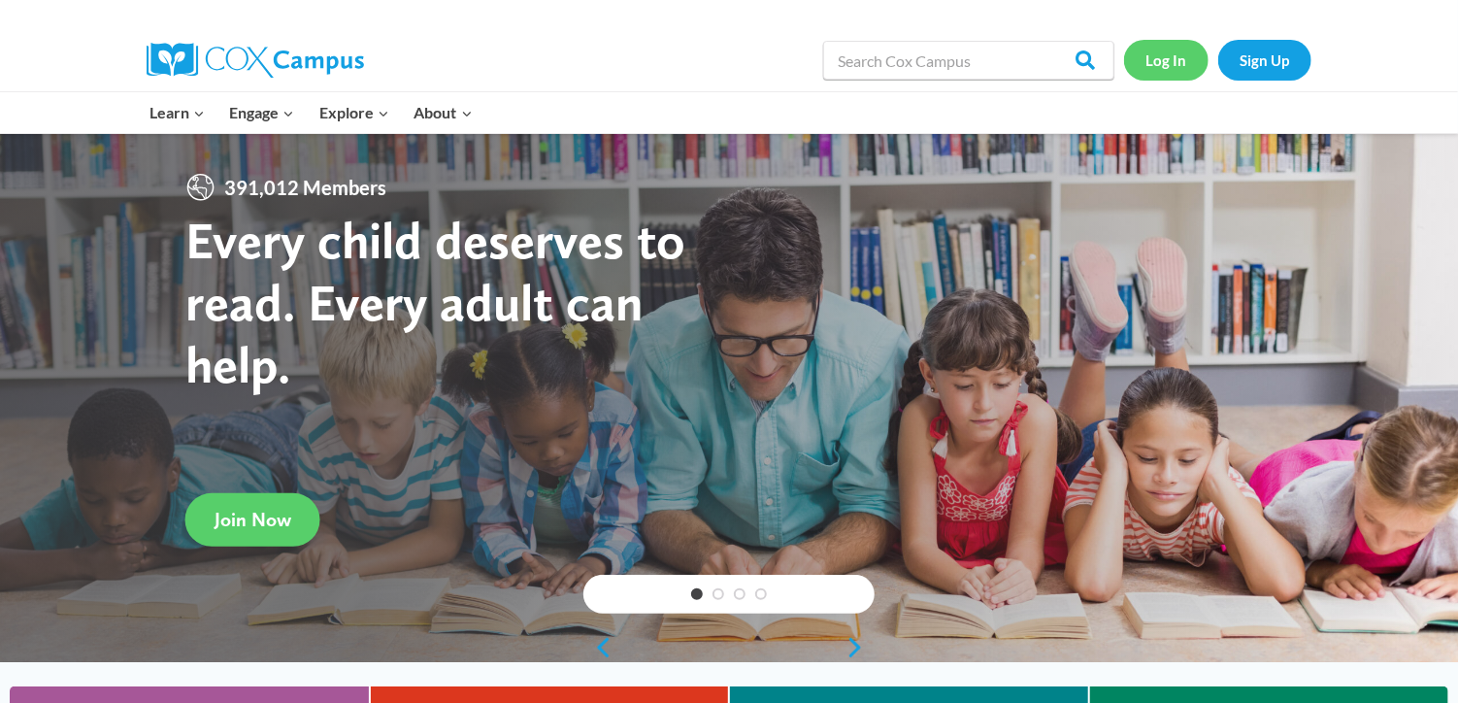
click at [1162, 57] on link "Log In" at bounding box center [1166, 60] width 84 height 40
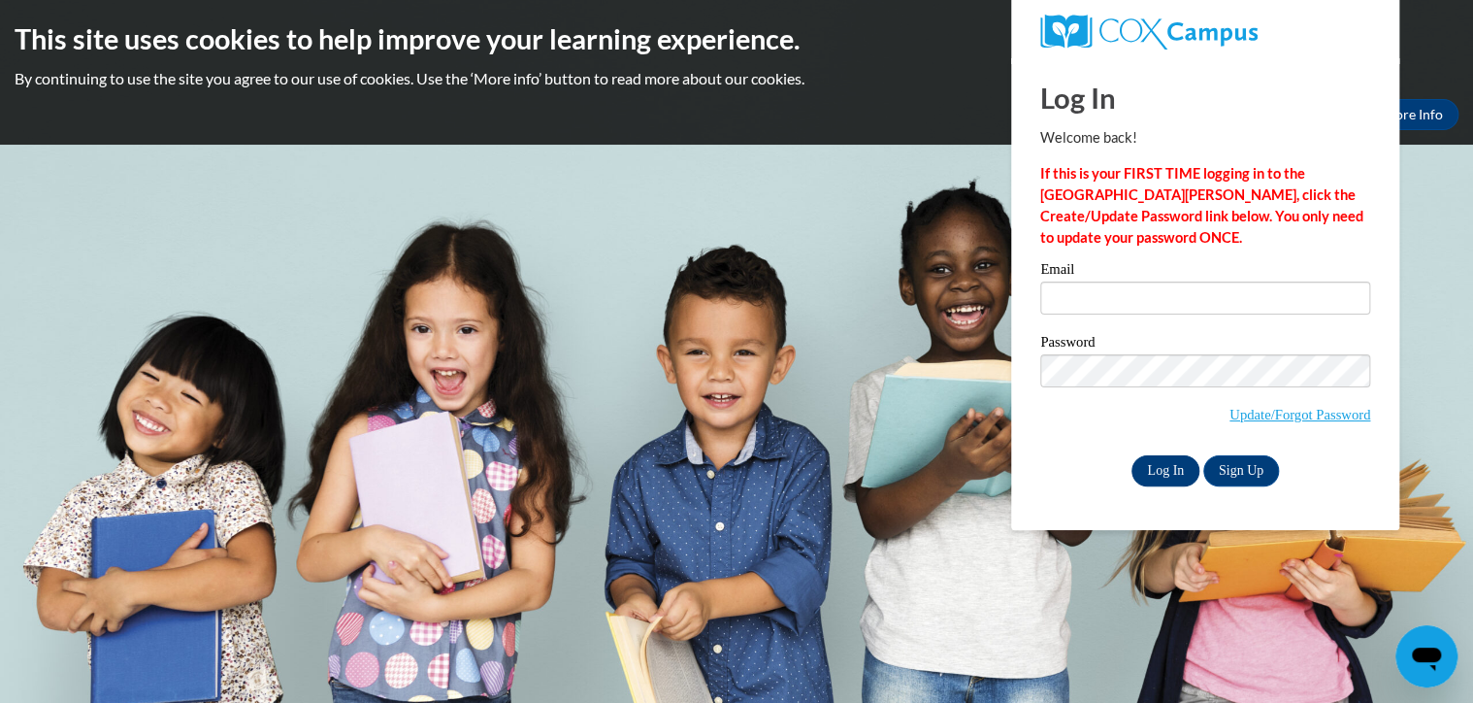
type input "[EMAIL_ADDRESS][DOMAIN_NAME]"
click at [1145, 464] on input "Log In" at bounding box center [1166, 470] width 68 height 31
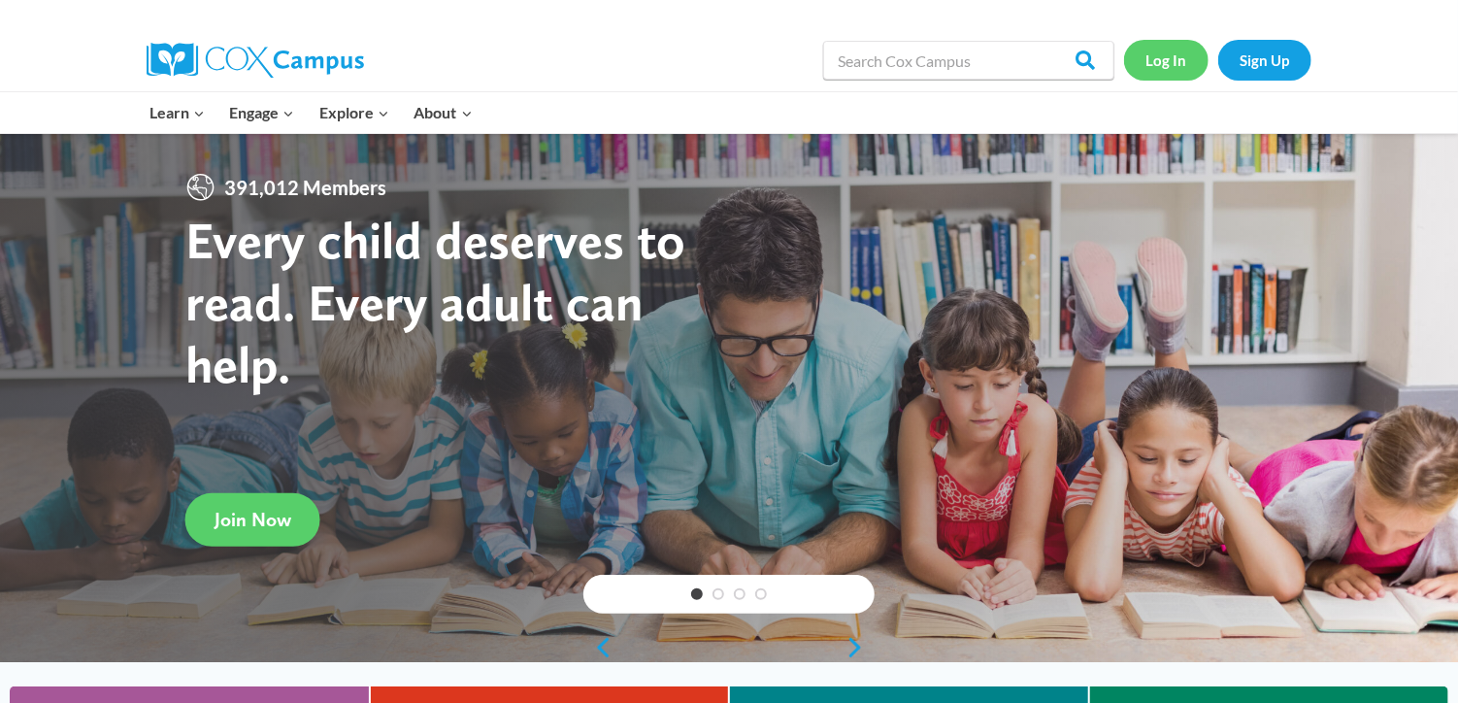
click at [1168, 52] on link "Log In" at bounding box center [1166, 60] width 84 height 40
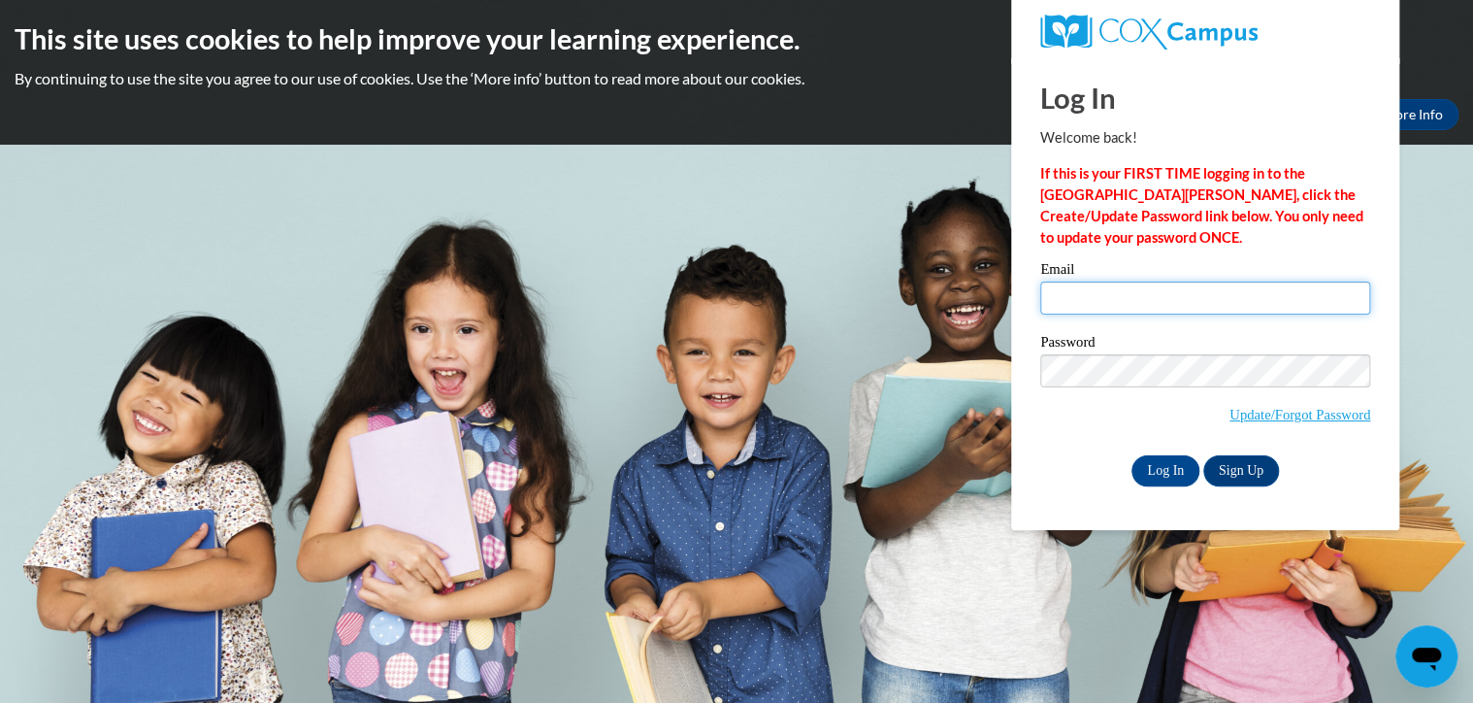
type input "reynoldsbritany@yahoo.com"
drag, startPoint x: 1227, startPoint y: 309, endPoint x: 977, endPoint y: 304, distance: 249.5
click at [977, 304] on body "This site uses cookies to help improve your learning experience. By continuing …" at bounding box center [736, 351] width 1473 height 703
type input "reynoldsbritany@yahoo.com"
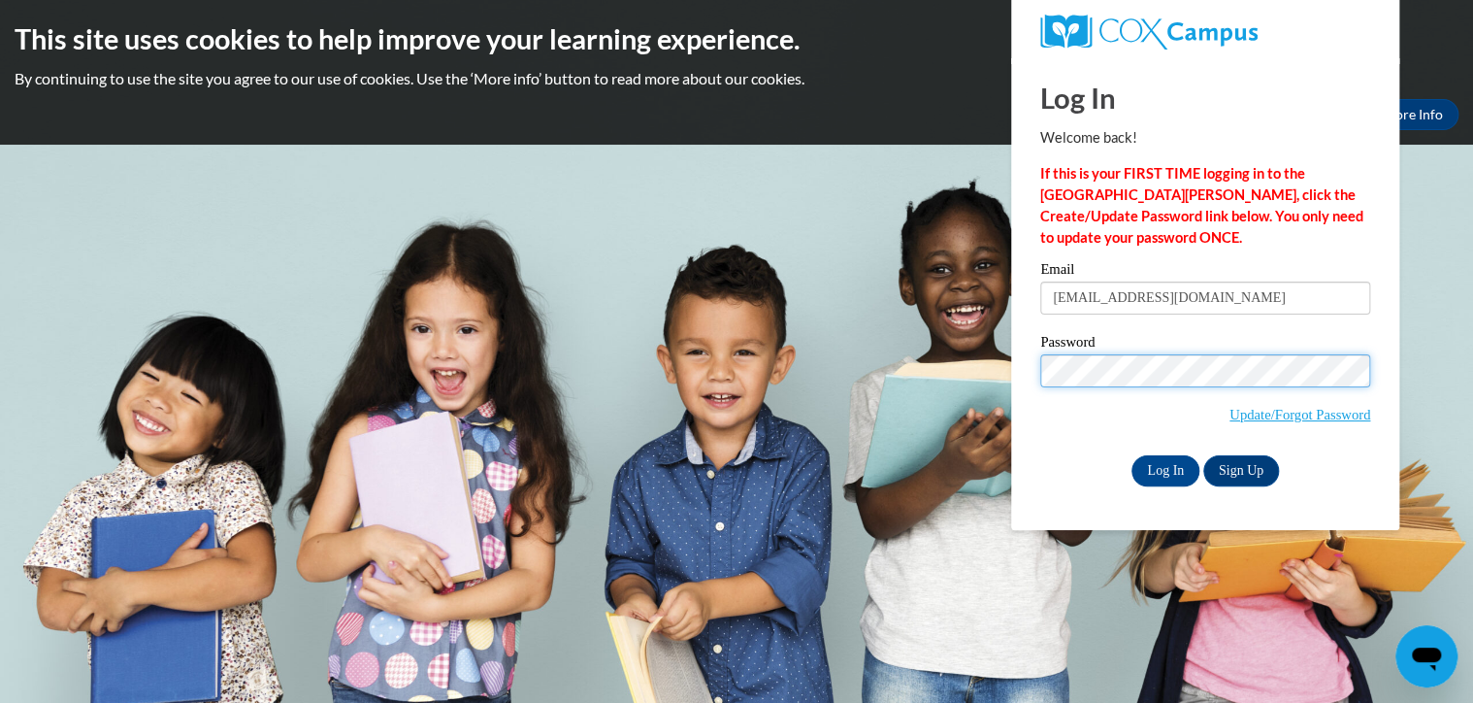
click at [1132, 455] on input "Log In" at bounding box center [1166, 470] width 68 height 31
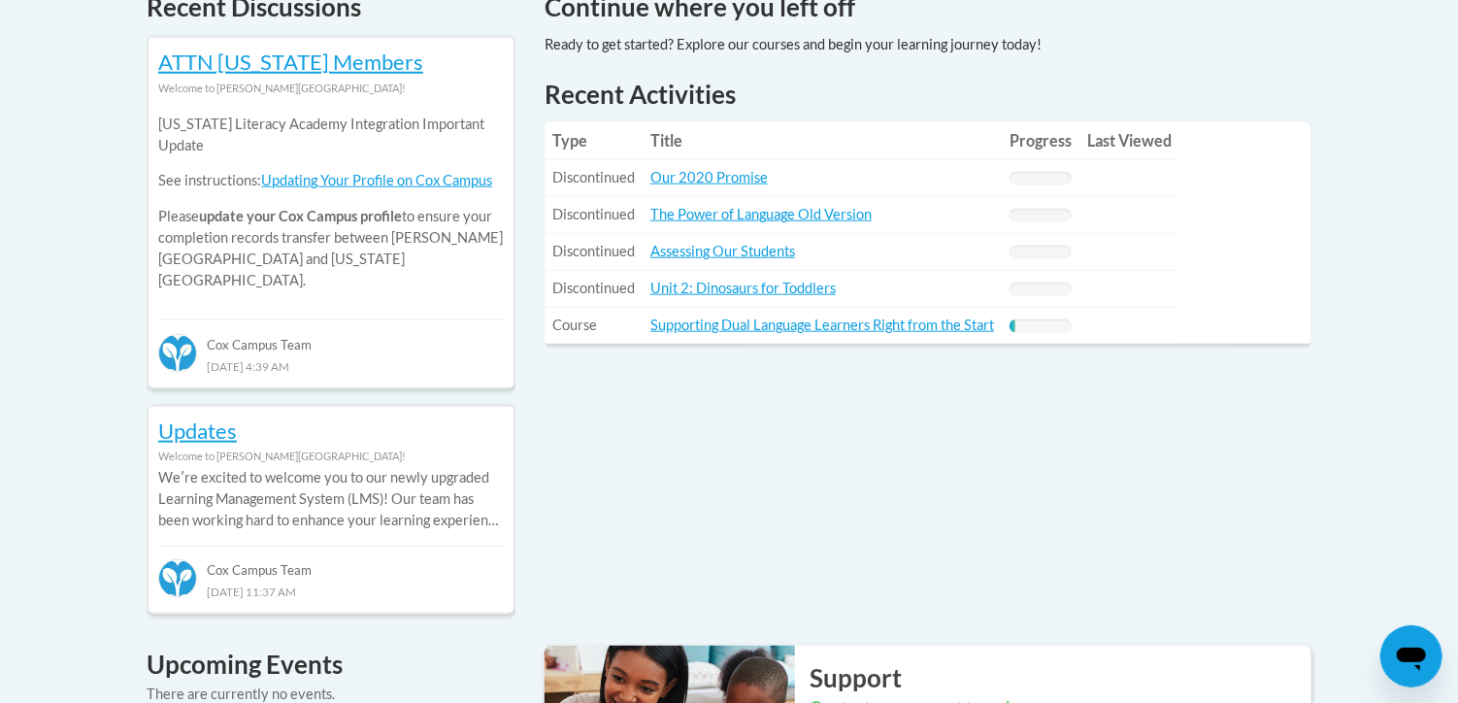
scroll to position [882, 0]
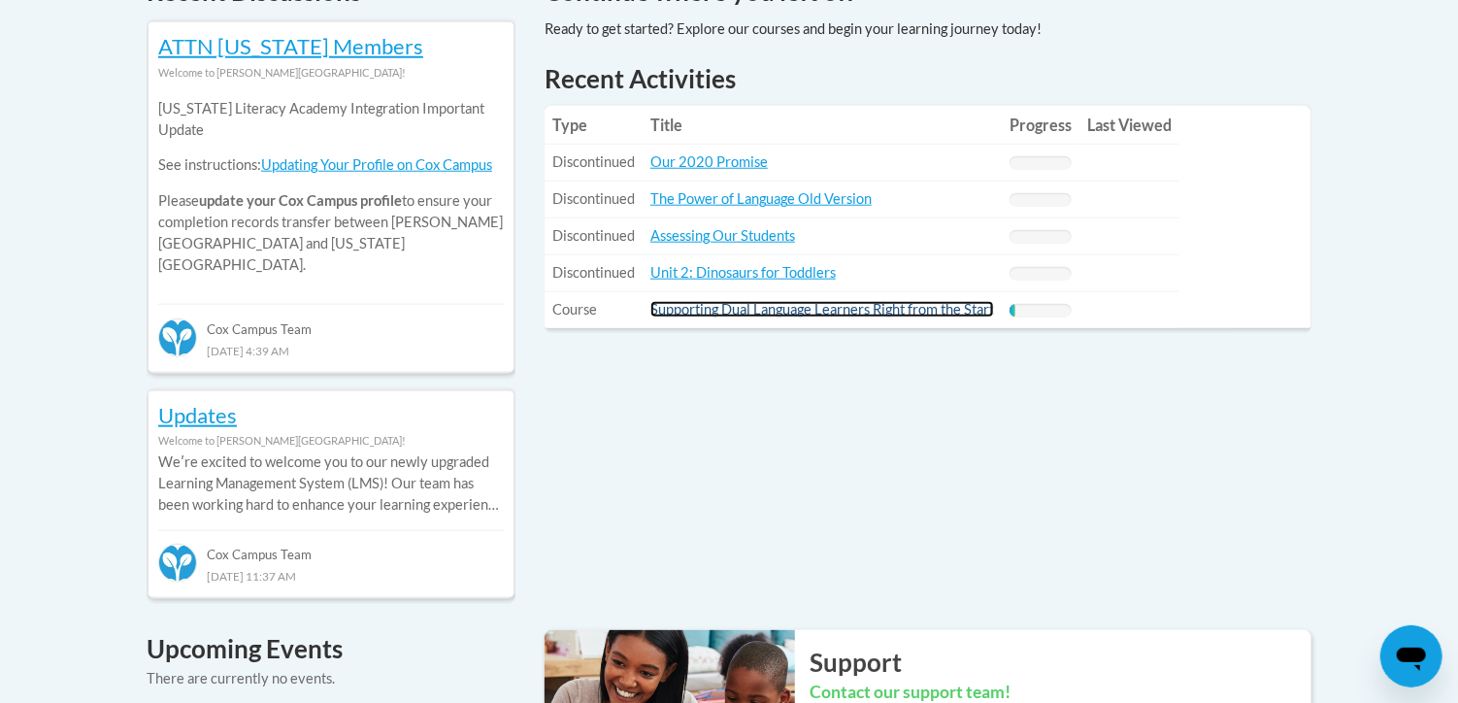
click at [874, 316] on link "Supporting Dual Language Learners Right from the Start" at bounding box center [822, 309] width 344 height 16
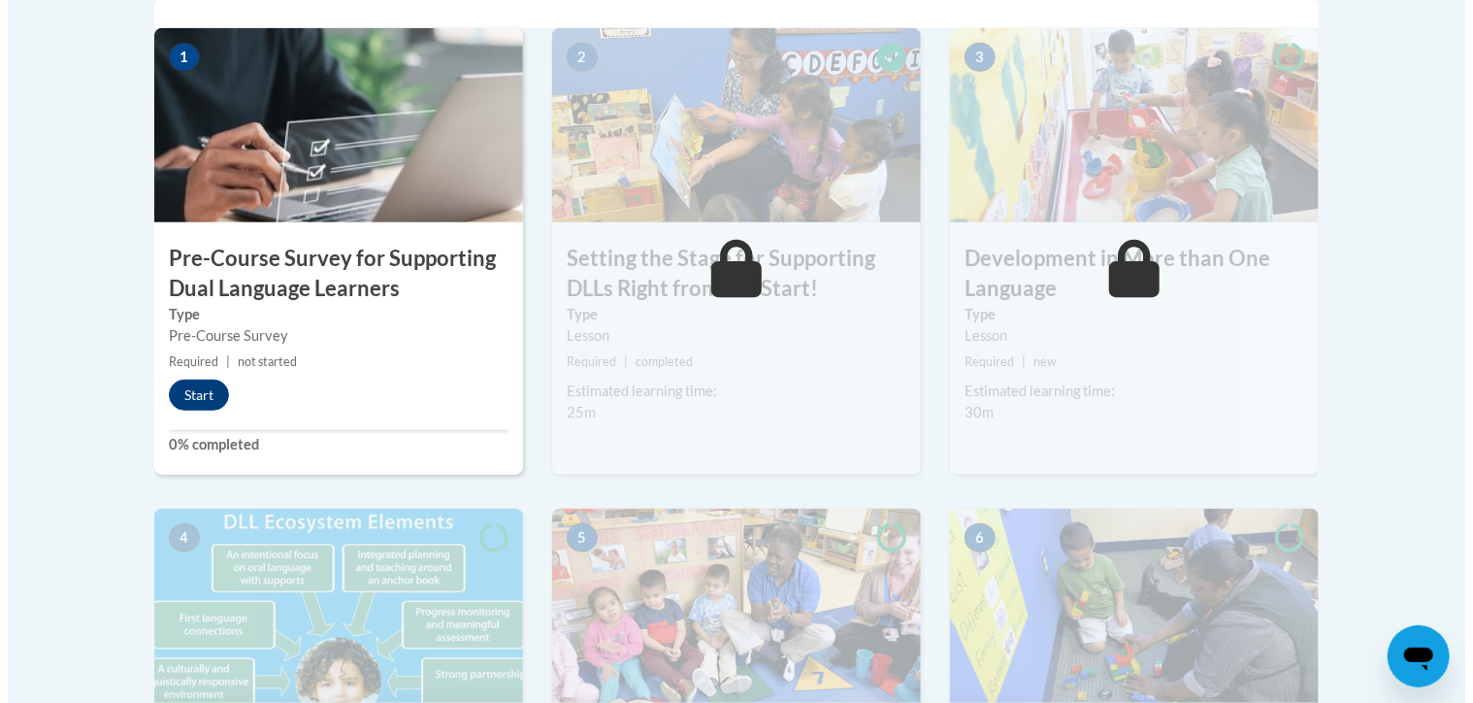
scroll to position [705, 0]
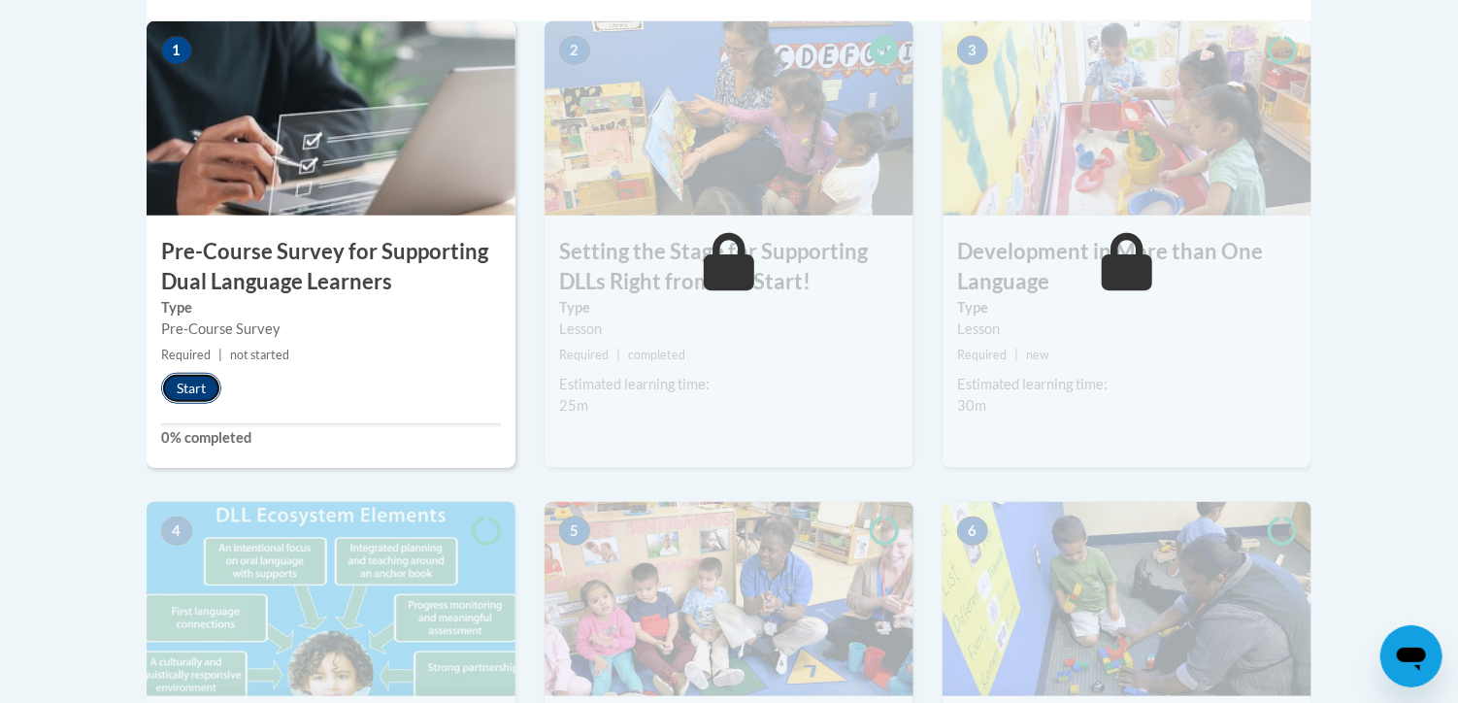
click at [182, 387] on button "Start" at bounding box center [191, 388] width 60 height 31
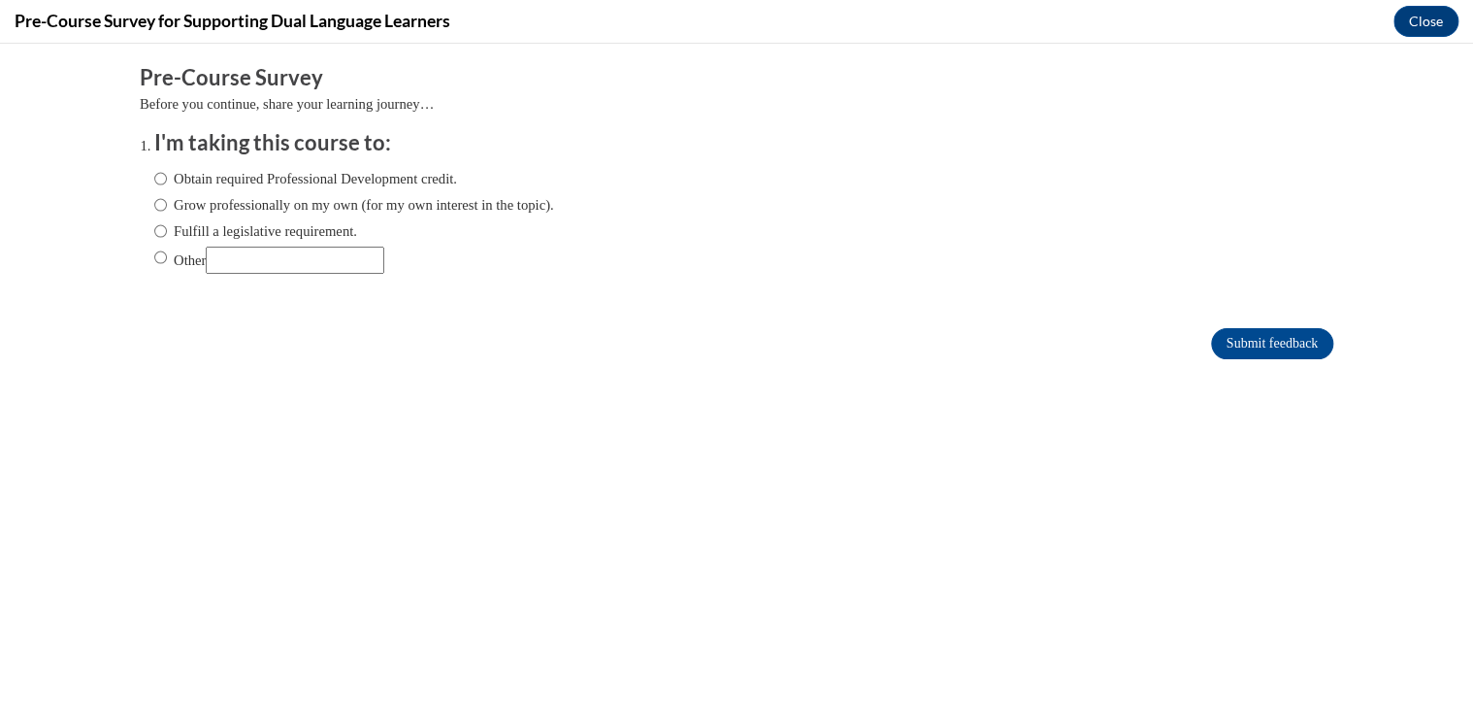
scroll to position [0, 0]
click at [154, 205] on label "Grow professionally on my own (for my own interest in the topic)." at bounding box center [354, 204] width 400 height 21
click at [154, 205] on input "Grow professionally on my own (for my own interest in the topic)." at bounding box center [160, 204] width 13 height 21
radio input "true"
click at [1235, 346] on input "Submit feedback" at bounding box center [1272, 343] width 122 height 31
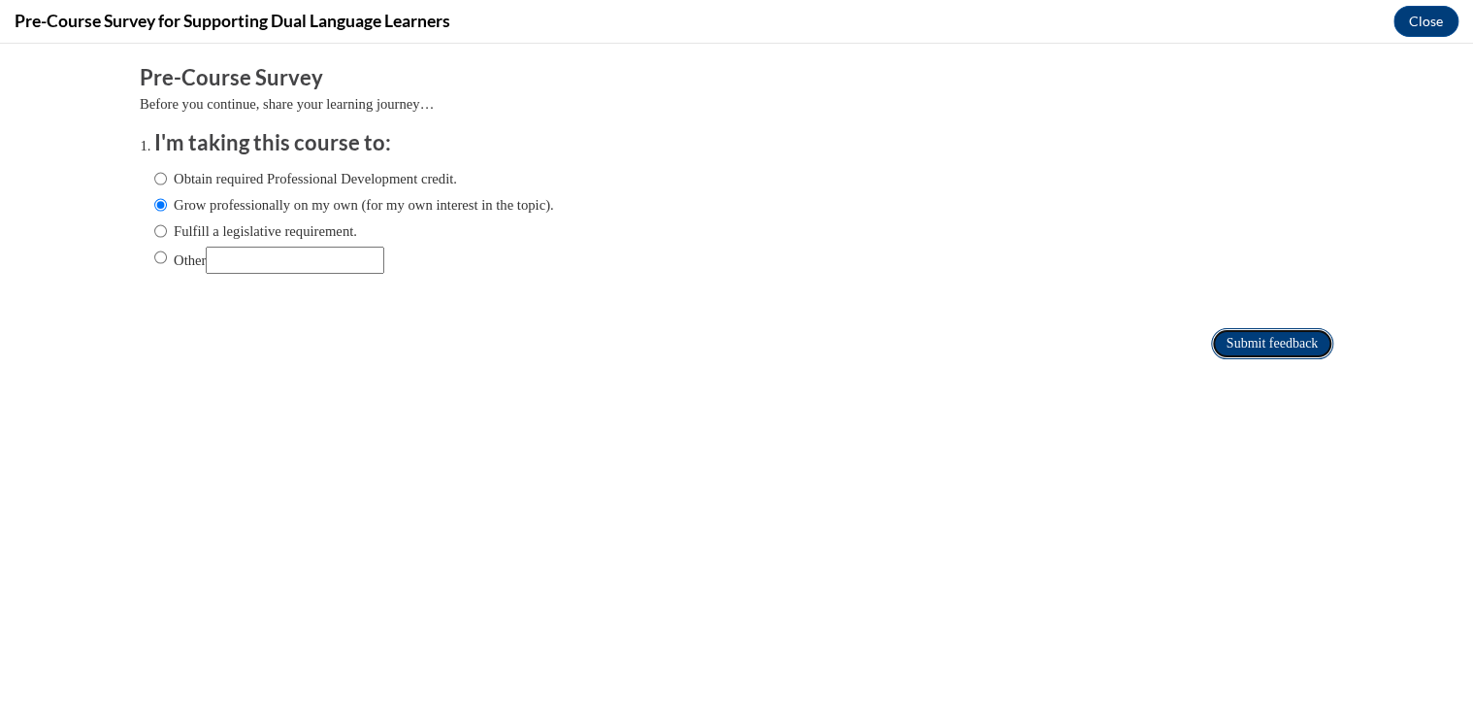
click at [1219, 338] on input "Submit feedback" at bounding box center [1272, 343] width 122 height 31
click at [1243, 335] on input "Submit feedback" at bounding box center [1272, 343] width 122 height 31
click at [1247, 344] on input "Submit feedback" at bounding box center [1272, 343] width 122 height 31
click at [1417, 21] on button "Close" at bounding box center [1426, 21] width 65 height 31
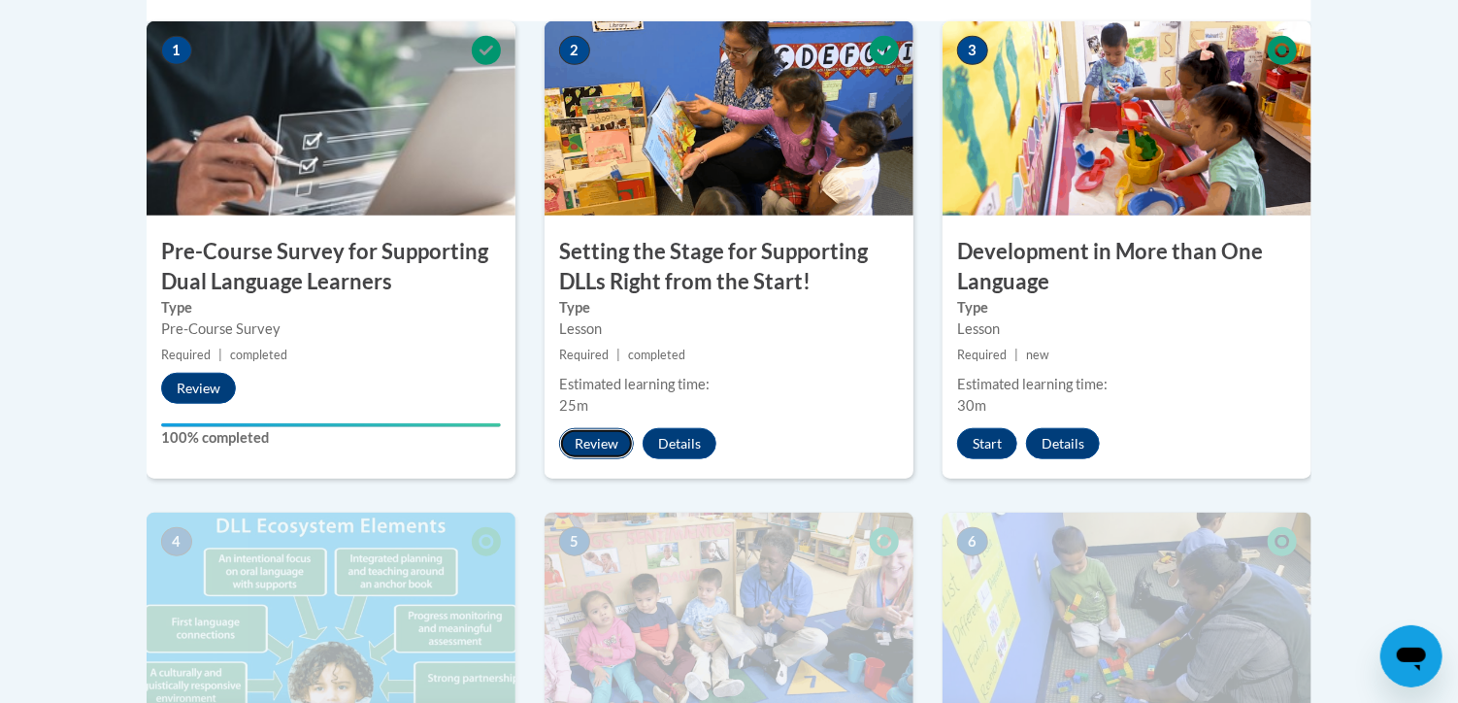
click at [589, 443] on button "Review" at bounding box center [596, 443] width 75 height 31
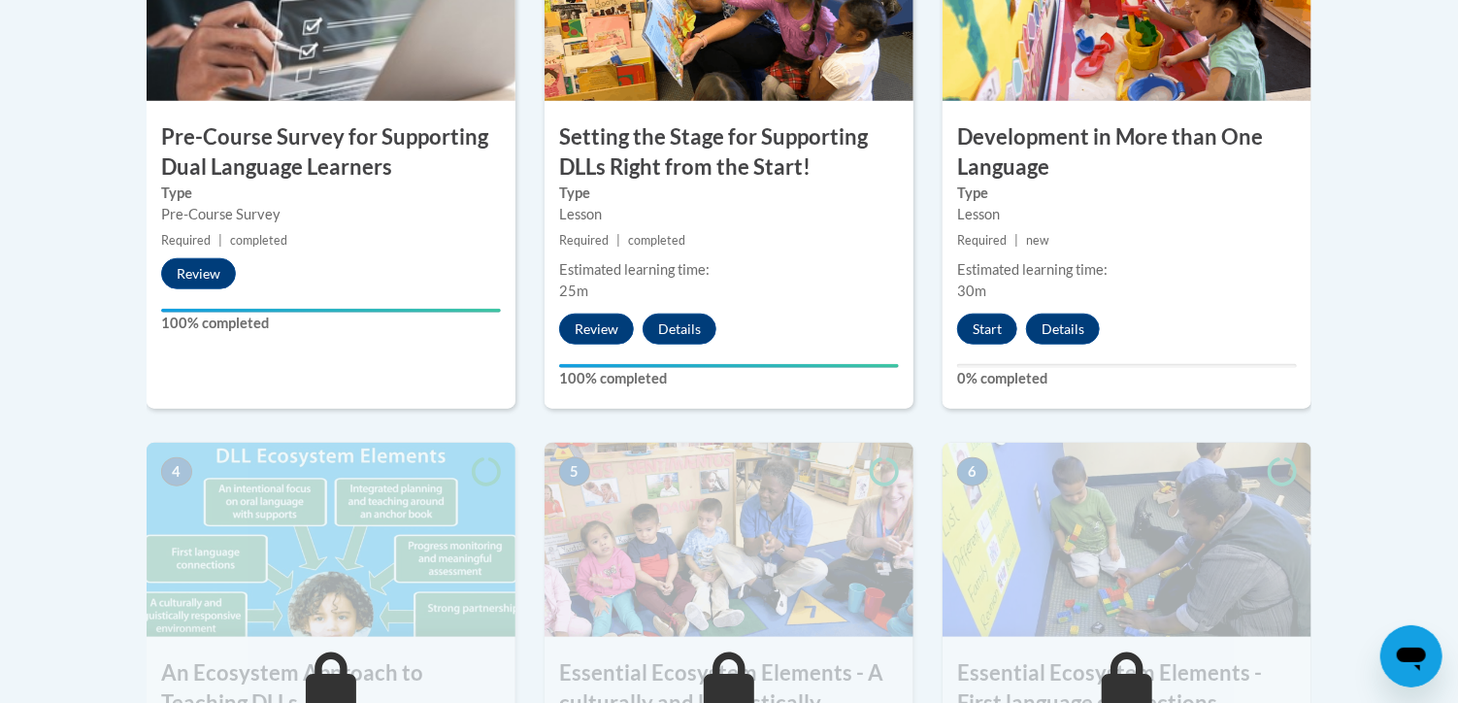
scroll to position [812, 0]
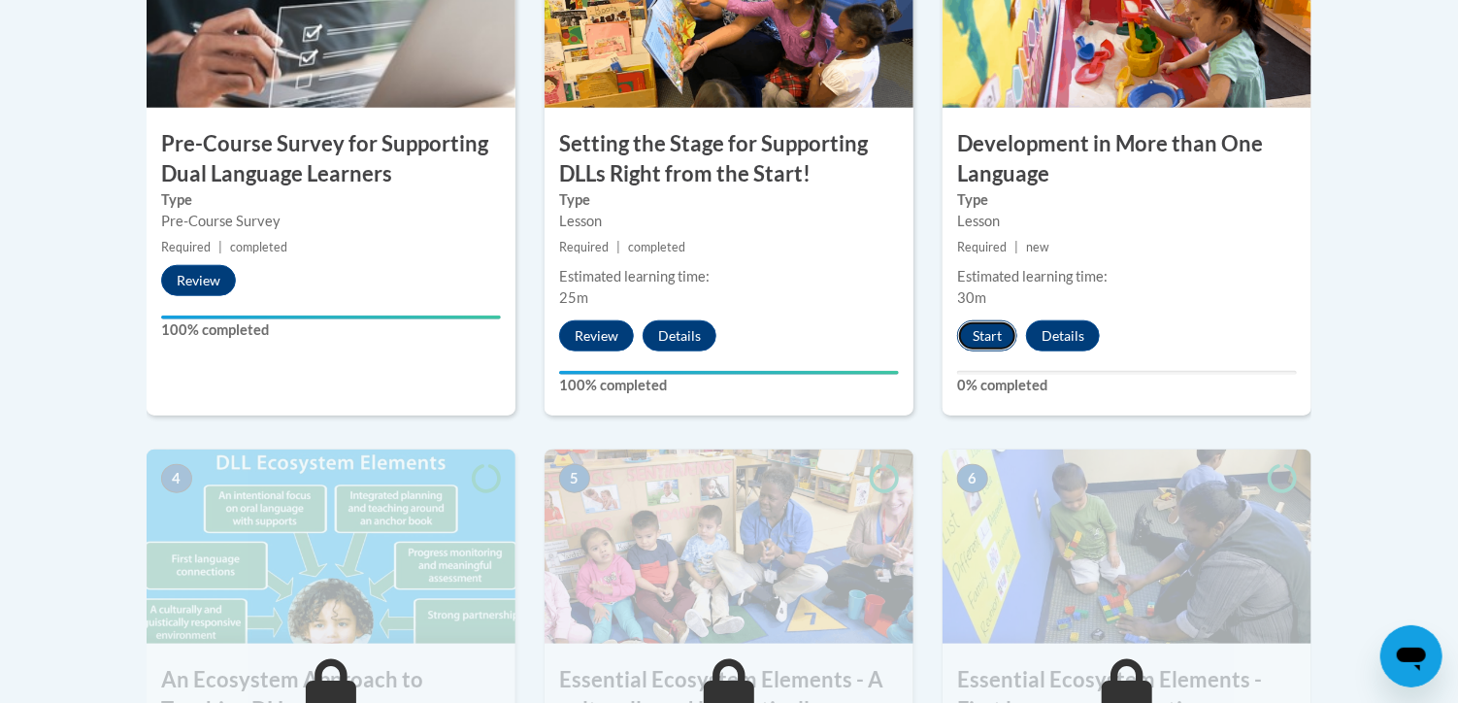
click at [1002, 331] on button "Start" at bounding box center [987, 335] width 60 height 31
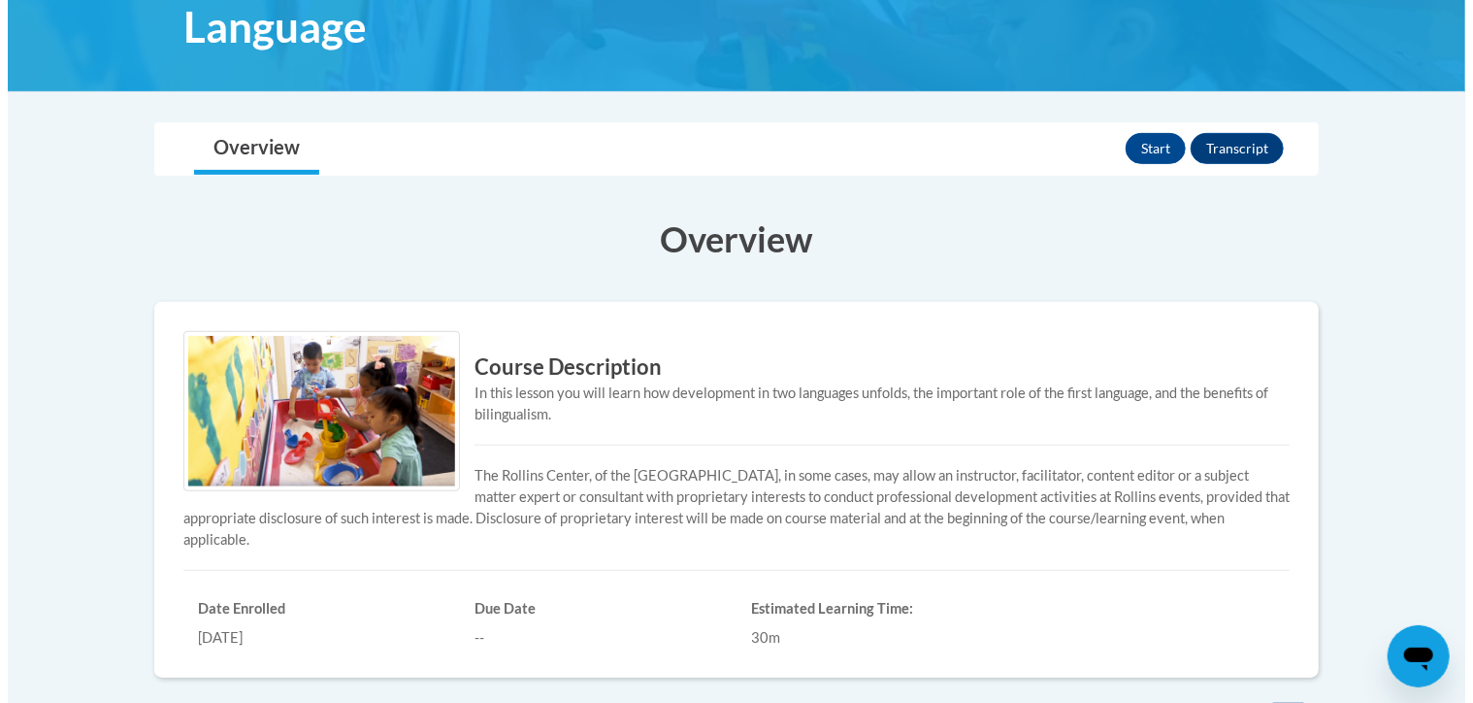
scroll to position [358, 0]
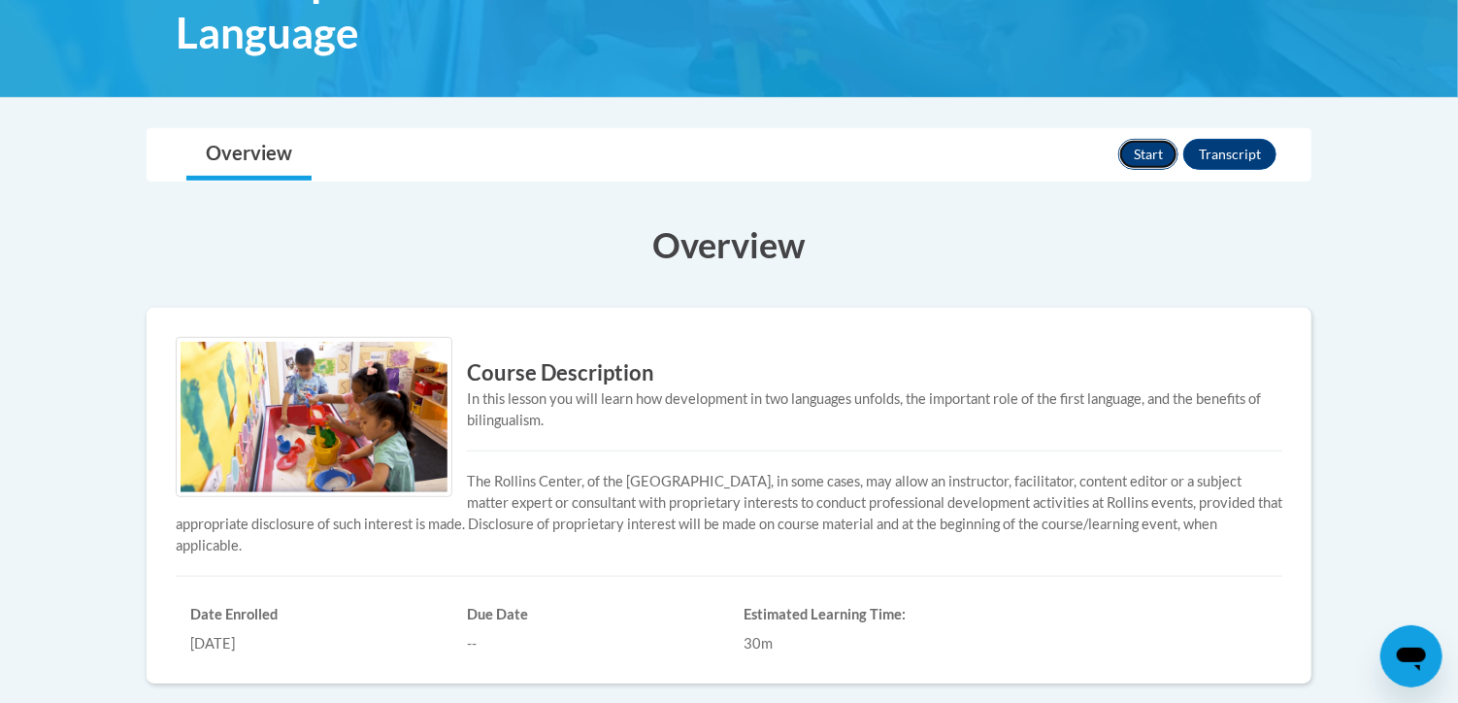
click at [1146, 149] on button "Start" at bounding box center [1148, 154] width 60 height 31
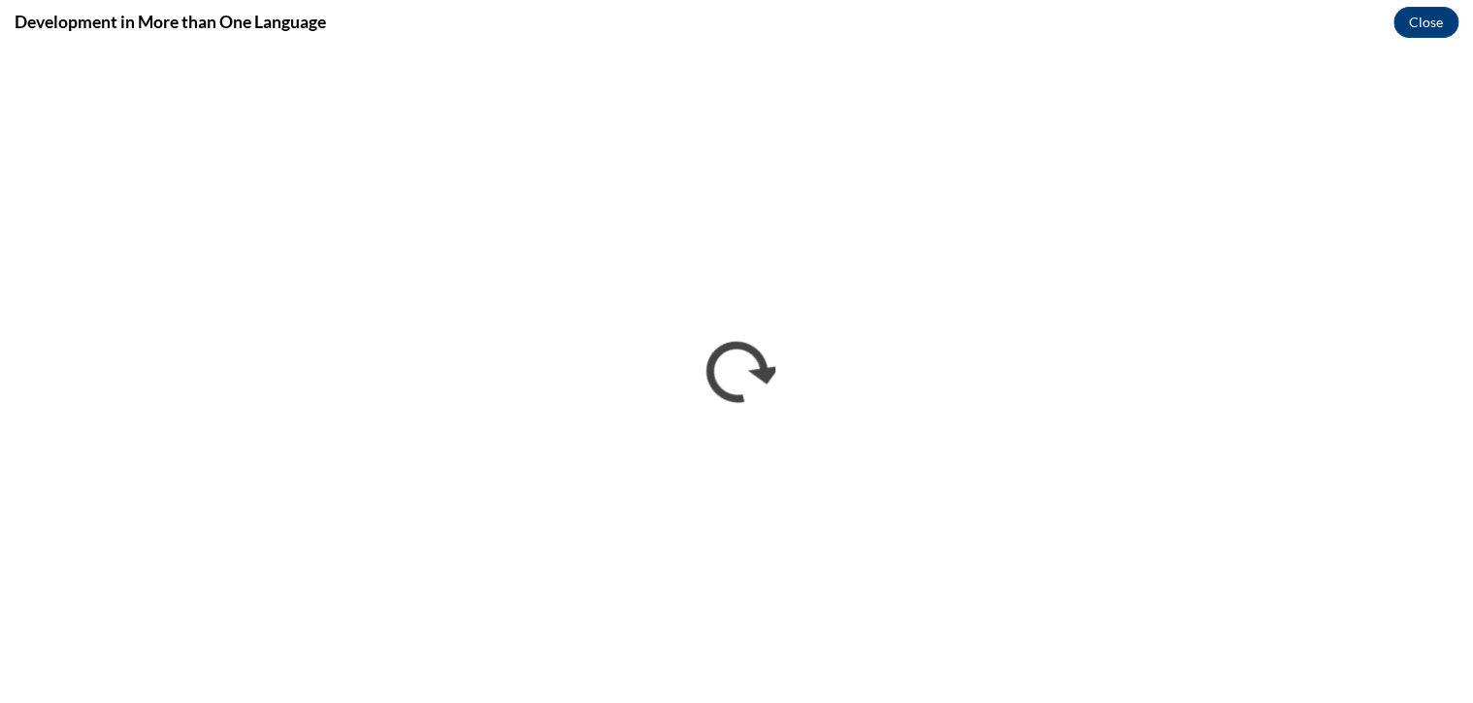
scroll to position [0, 0]
